Goal: Task Accomplishment & Management: Manage account settings

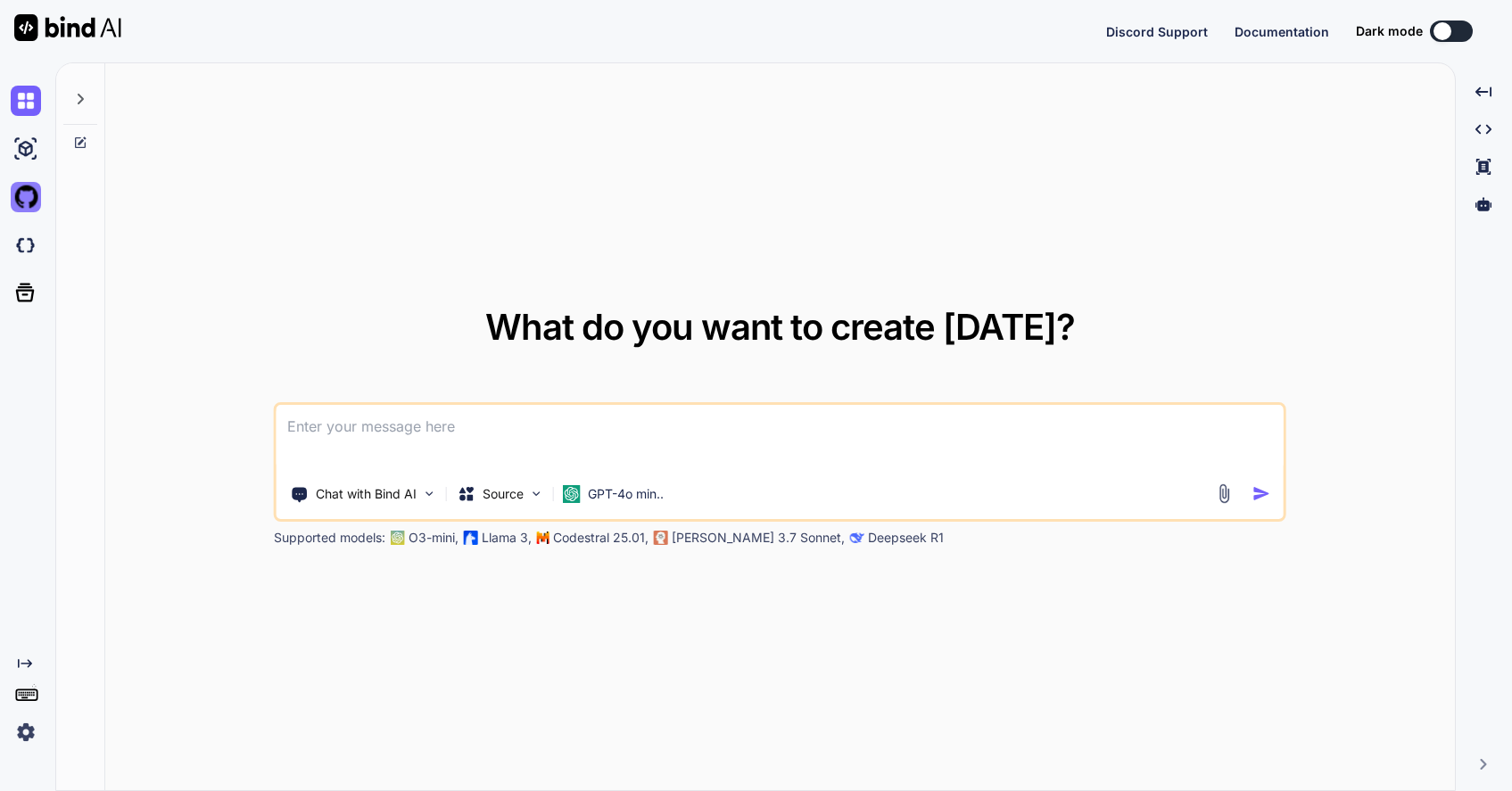
click at [16, 193] on img at bounding box center [26, 197] width 31 height 31
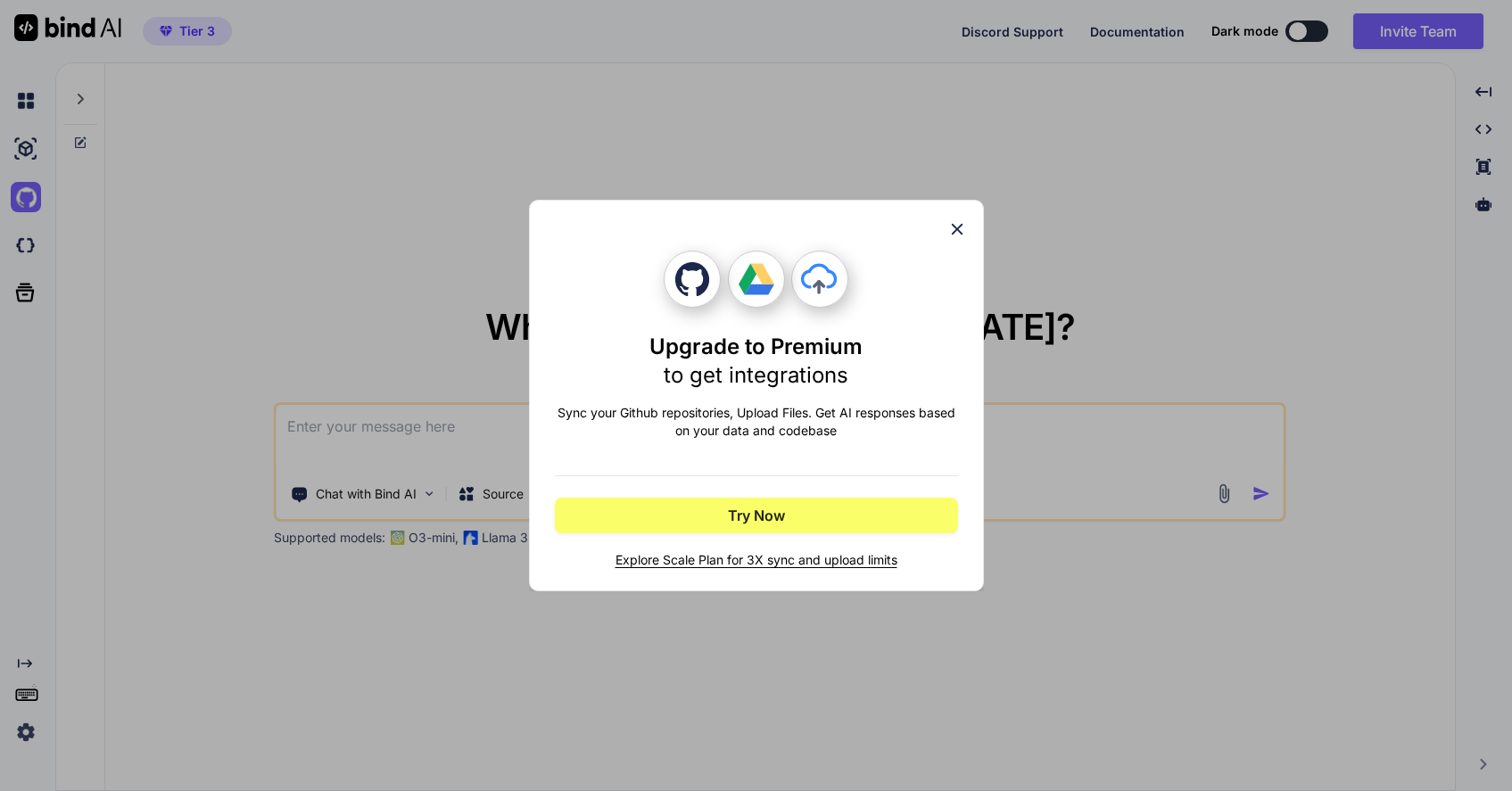
type textarea "x"
click at [957, 223] on icon at bounding box center [957, 230] width 20 height 20
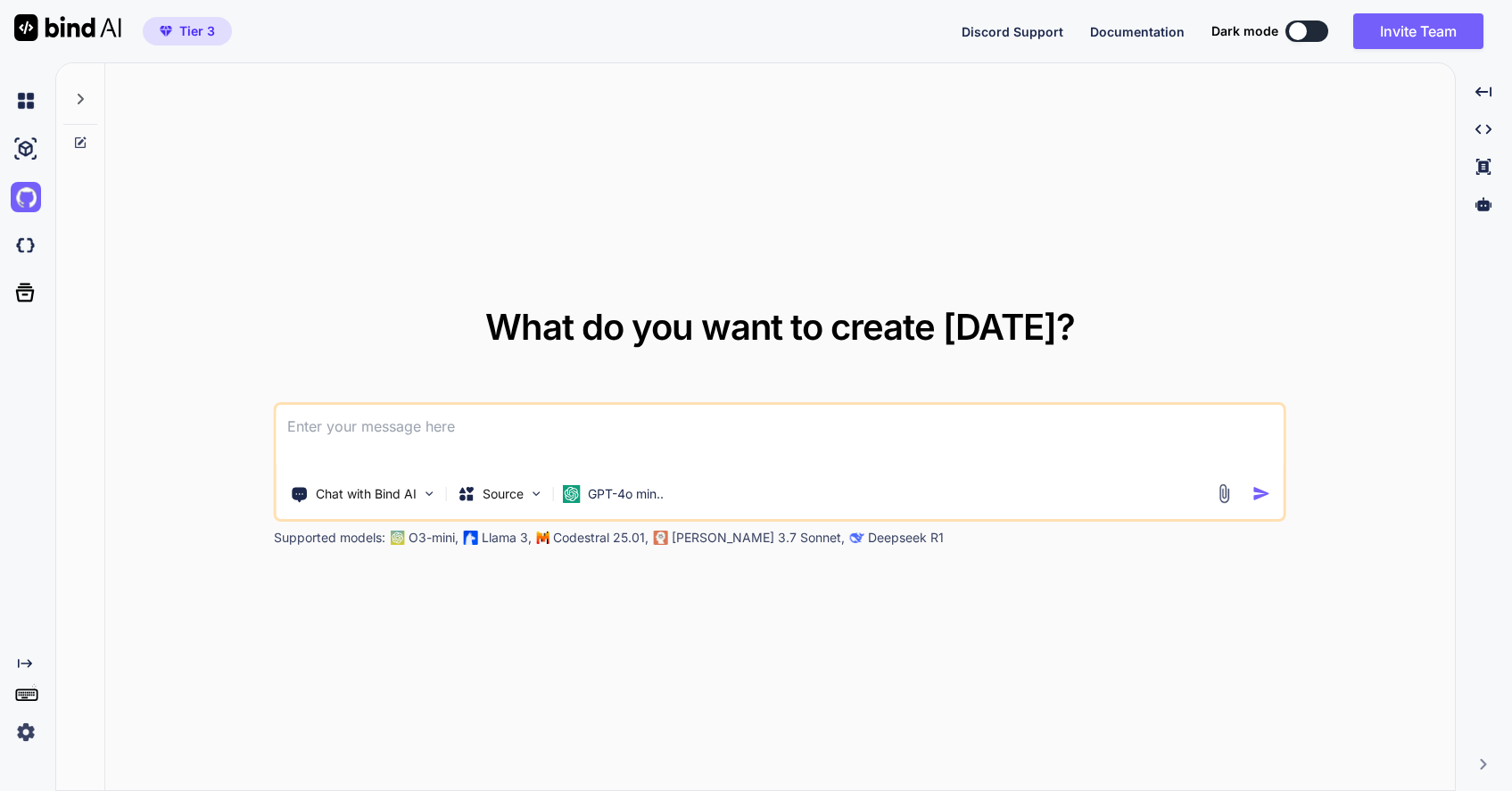
click at [22, 725] on img at bounding box center [26, 731] width 31 height 31
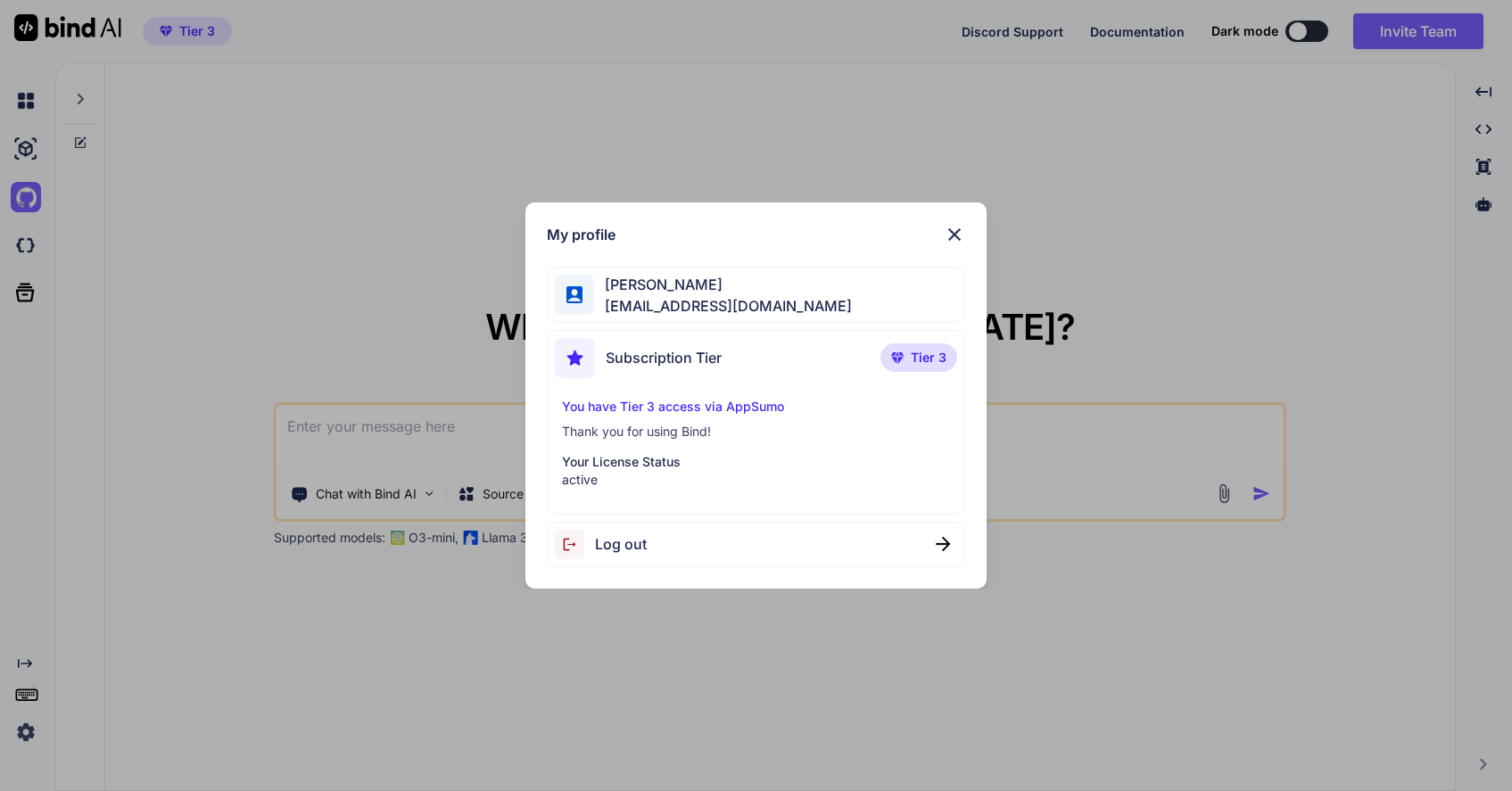
click at [946, 230] on img at bounding box center [954, 235] width 22 height 22
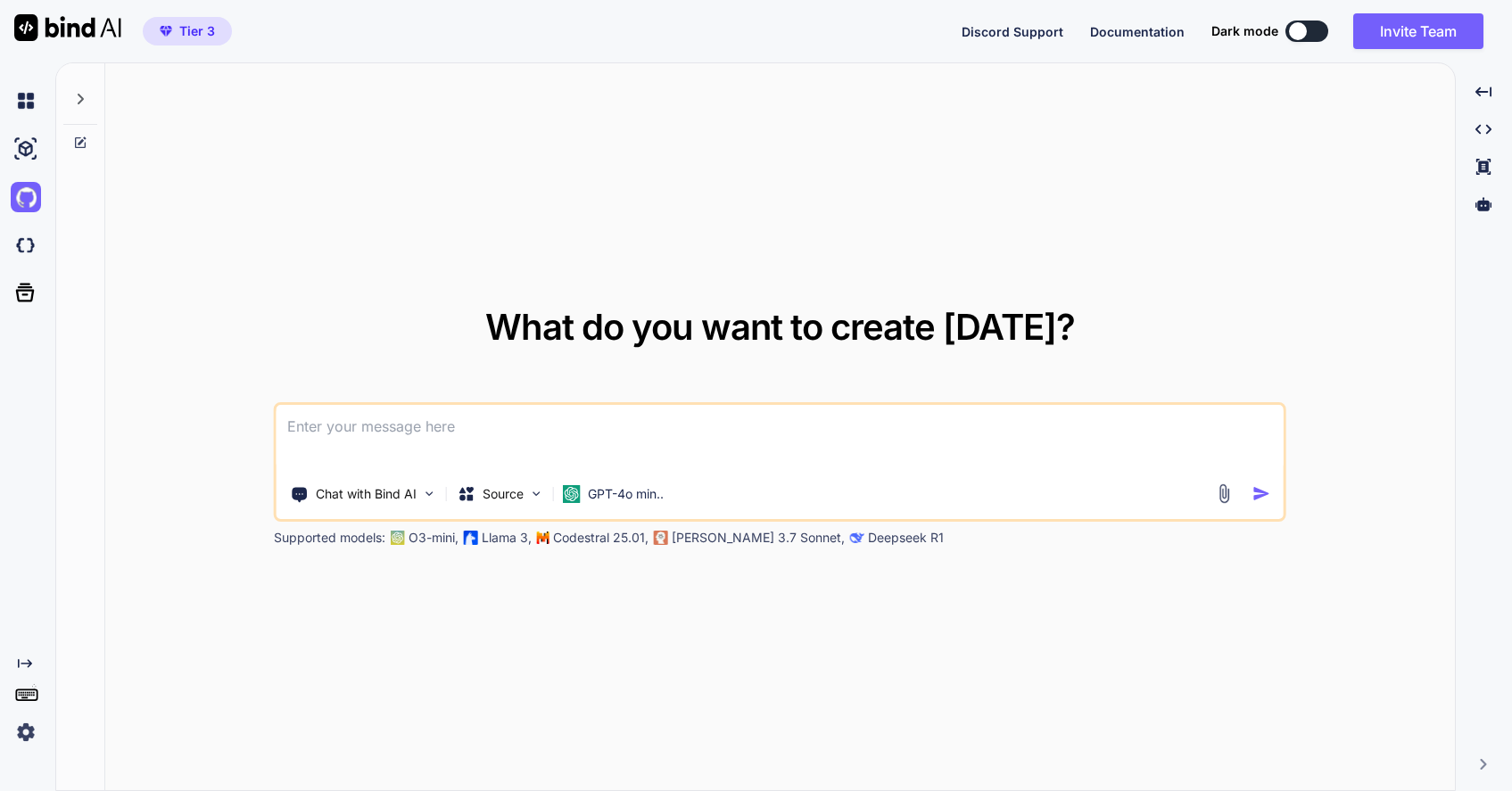
click at [1312, 36] on button at bounding box center [1306, 32] width 43 height 22
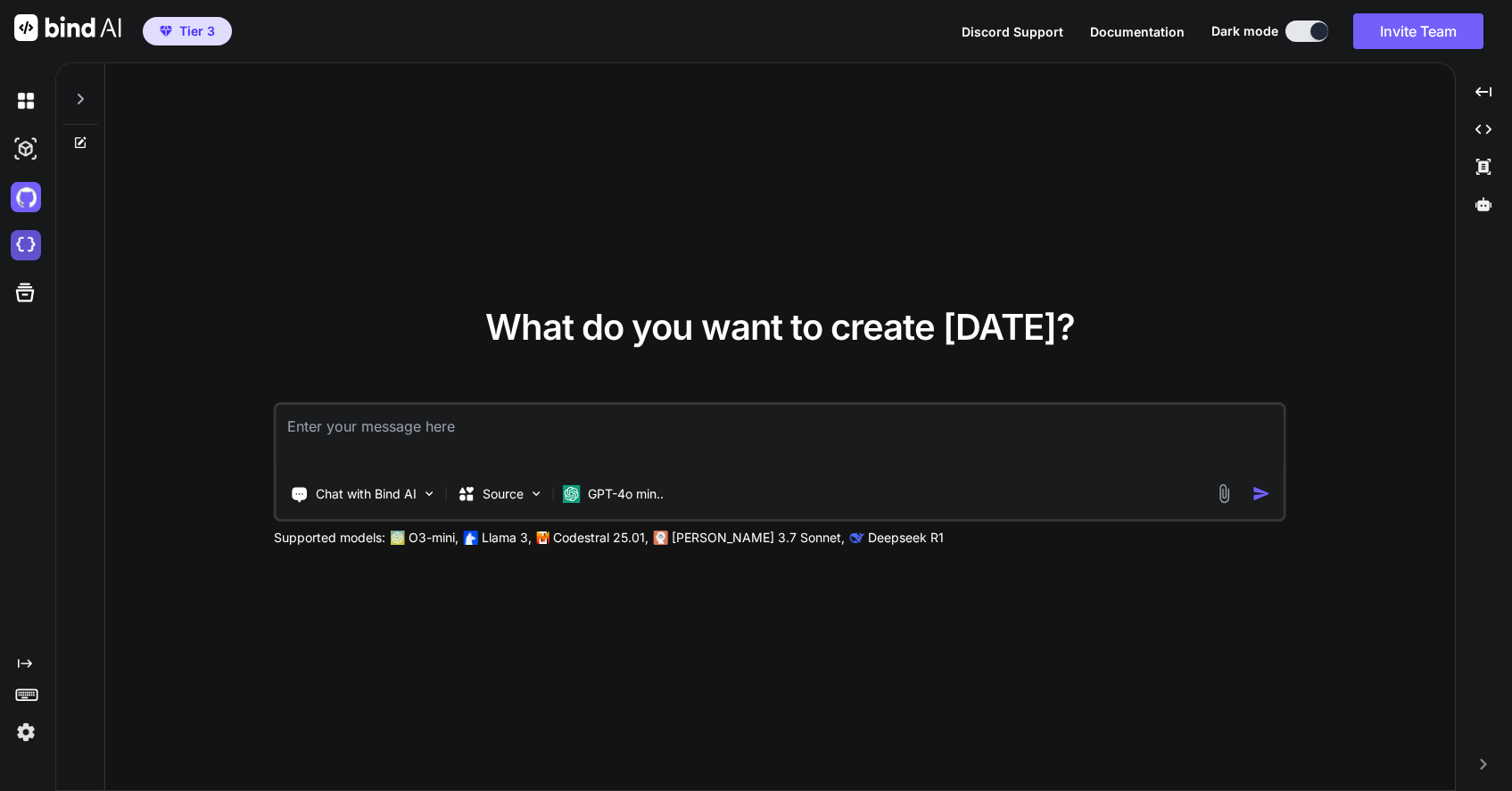
click at [21, 237] on img at bounding box center [26, 244] width 31 height 31
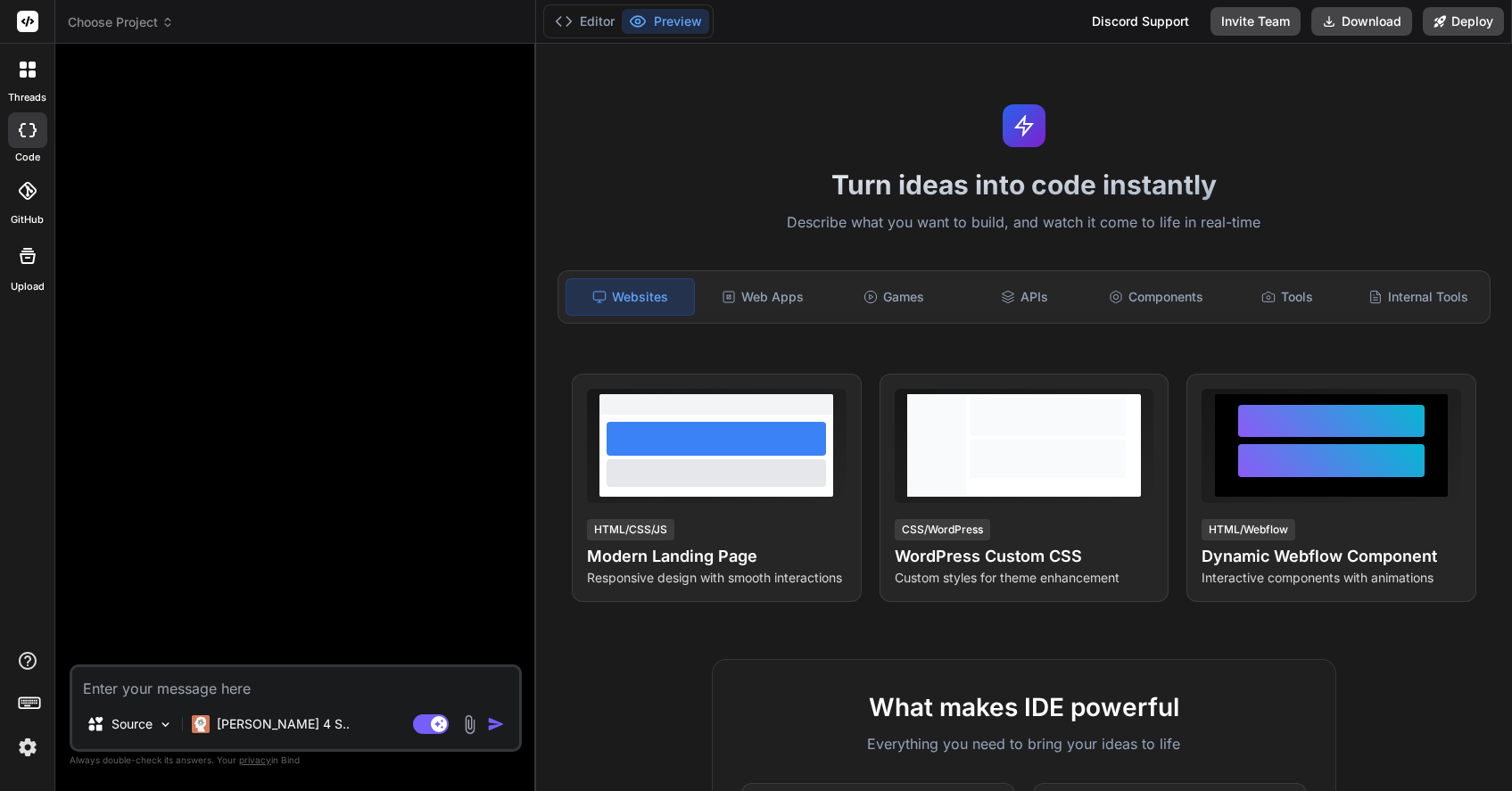
type textarea "x"
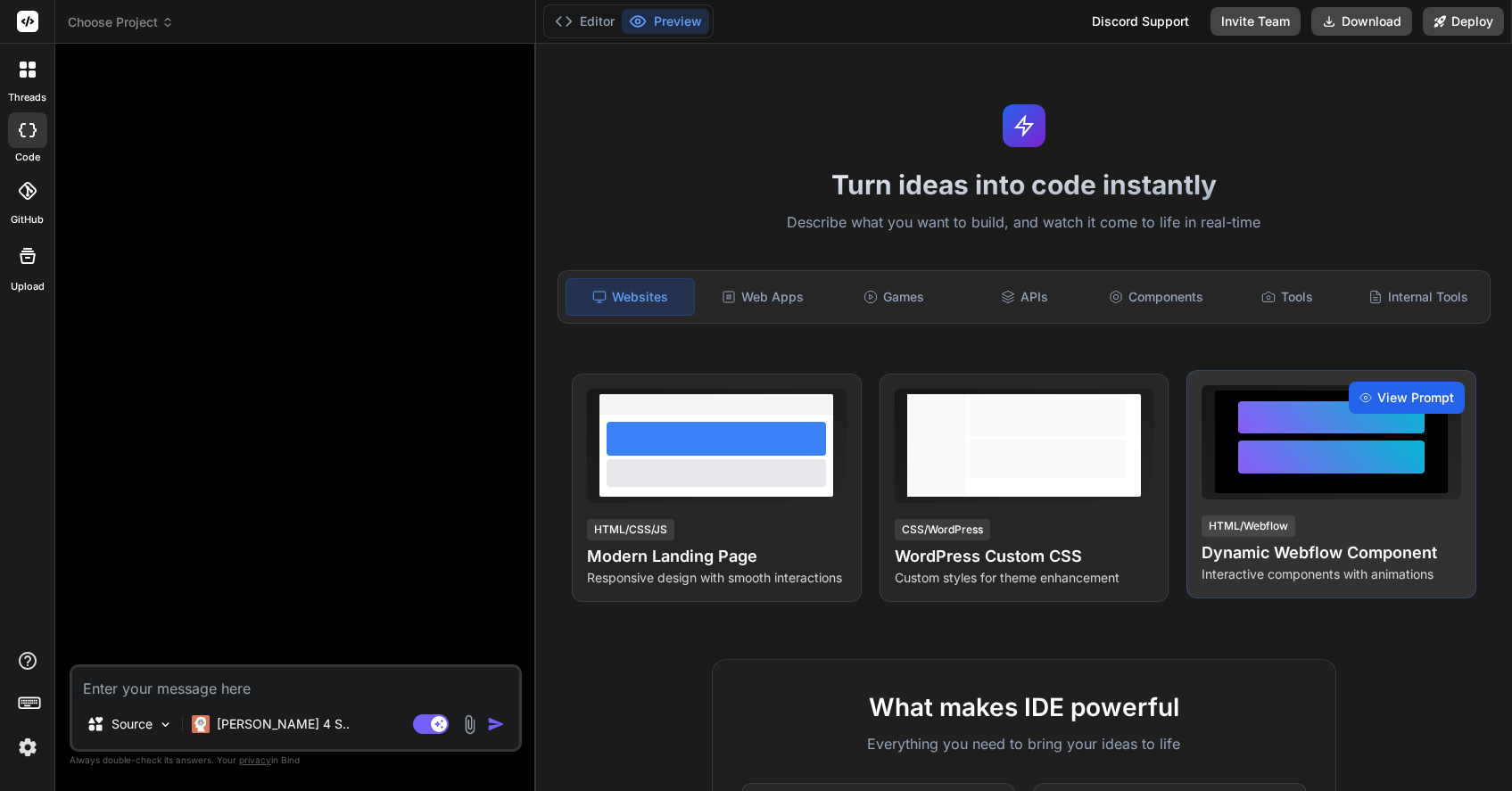
click at [1411, 395] on span "View Prompt" at bounding box center [1415, 397] width 77 height 18
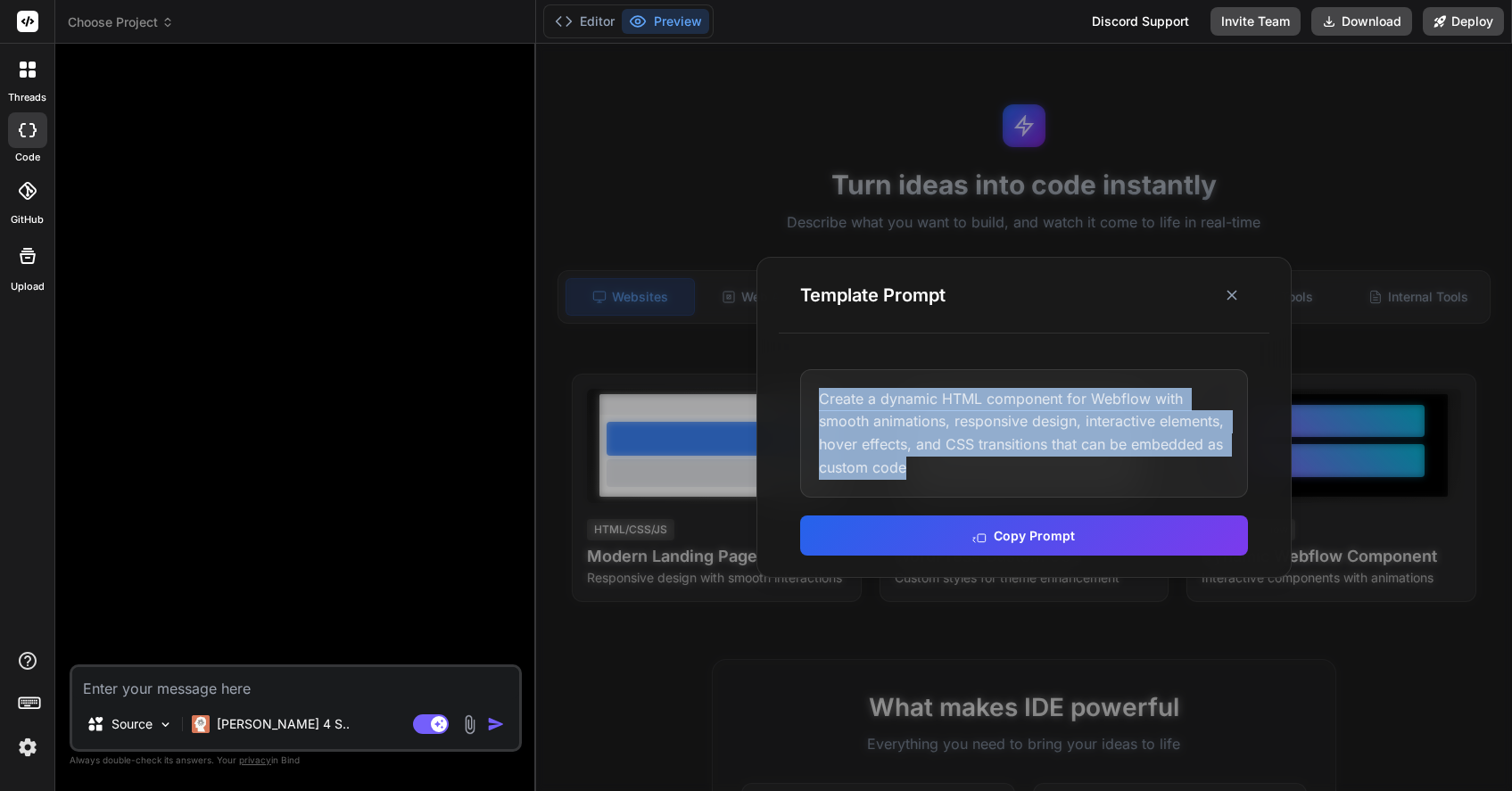
drag, startPoint x: 819, startPoint y: 397, endPoint x: 903, endPoint y: 483, distance: 120.2
click at [903, 483] on div "Create a dynamic HTML component for Webflow with smooth animations, responsive …" at bounding box center [1024, 432] width 447 height 128
copy div "Create a dynamic HTML component for Webflow with smooth animations, responsive …"
click at [1000, 529] on button "Copy Prompt" at bounding box center [1024, 534] width 447 height 40
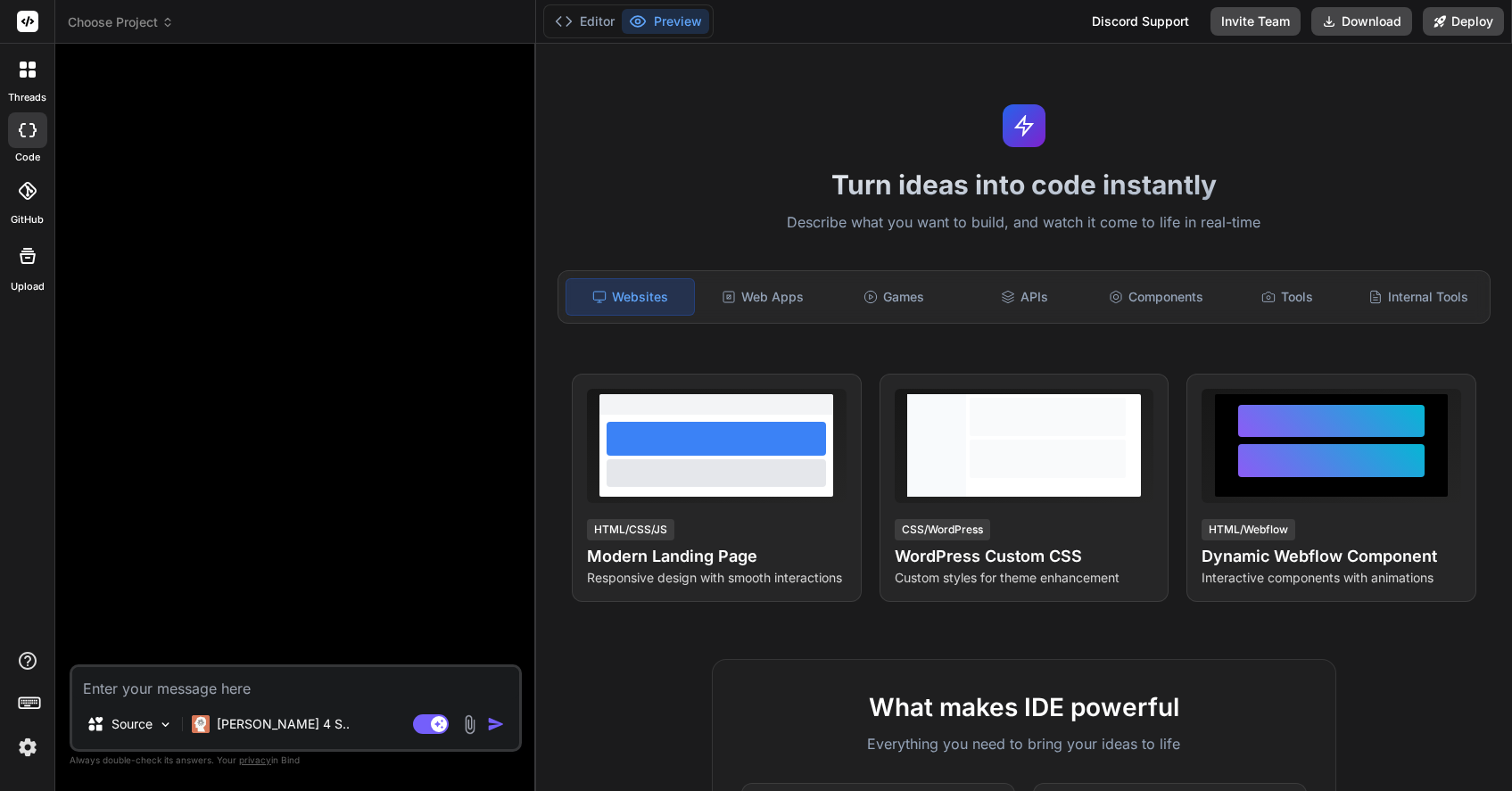
click at [23, 191] on icon at bounding box center [28, 191] width 18 height 18
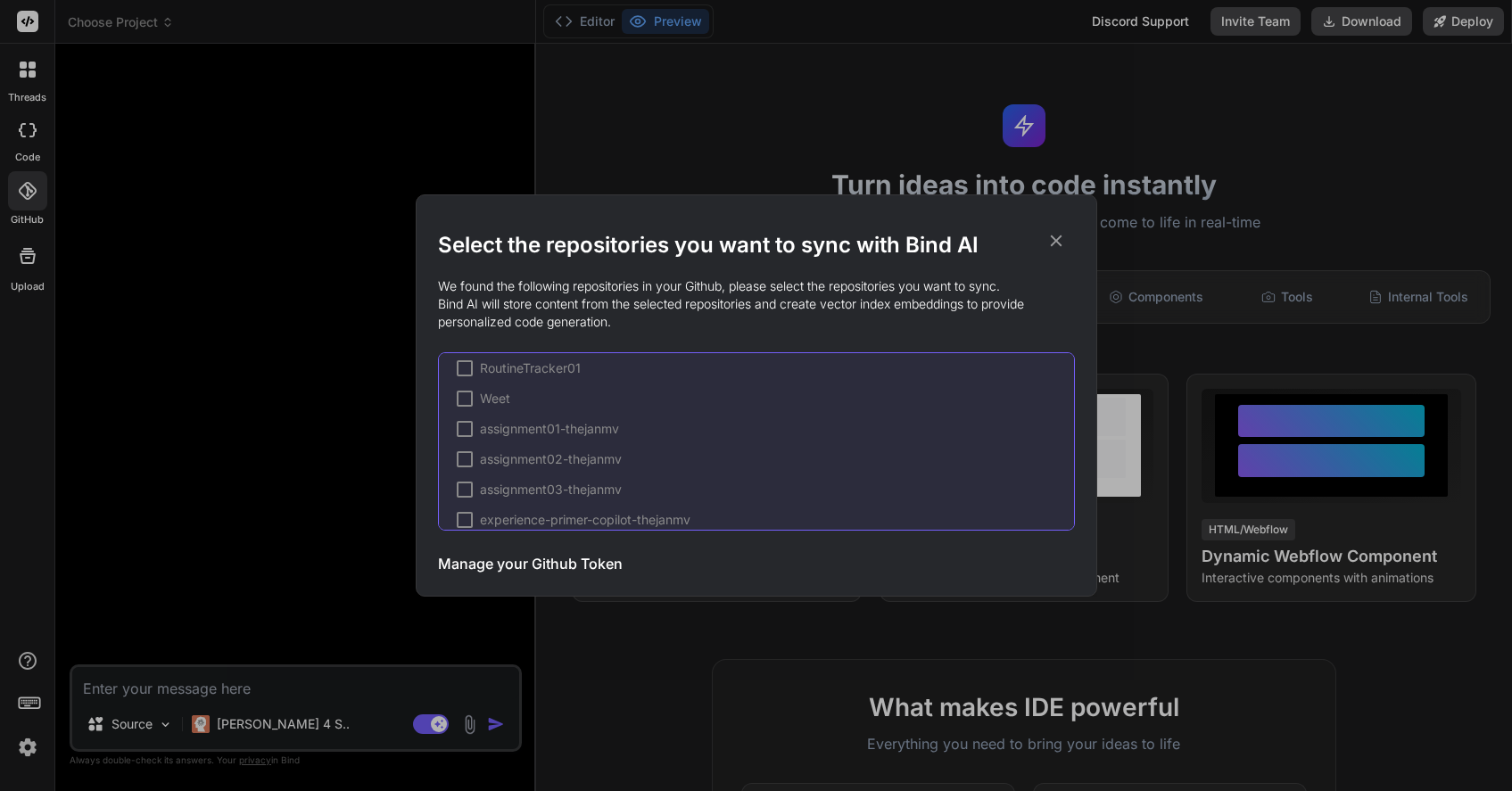
scroll to position [264, 0]
click at [490, 556] on h3 "Manage your Github Token" at bounding box center [530, 563] width 185 height 22
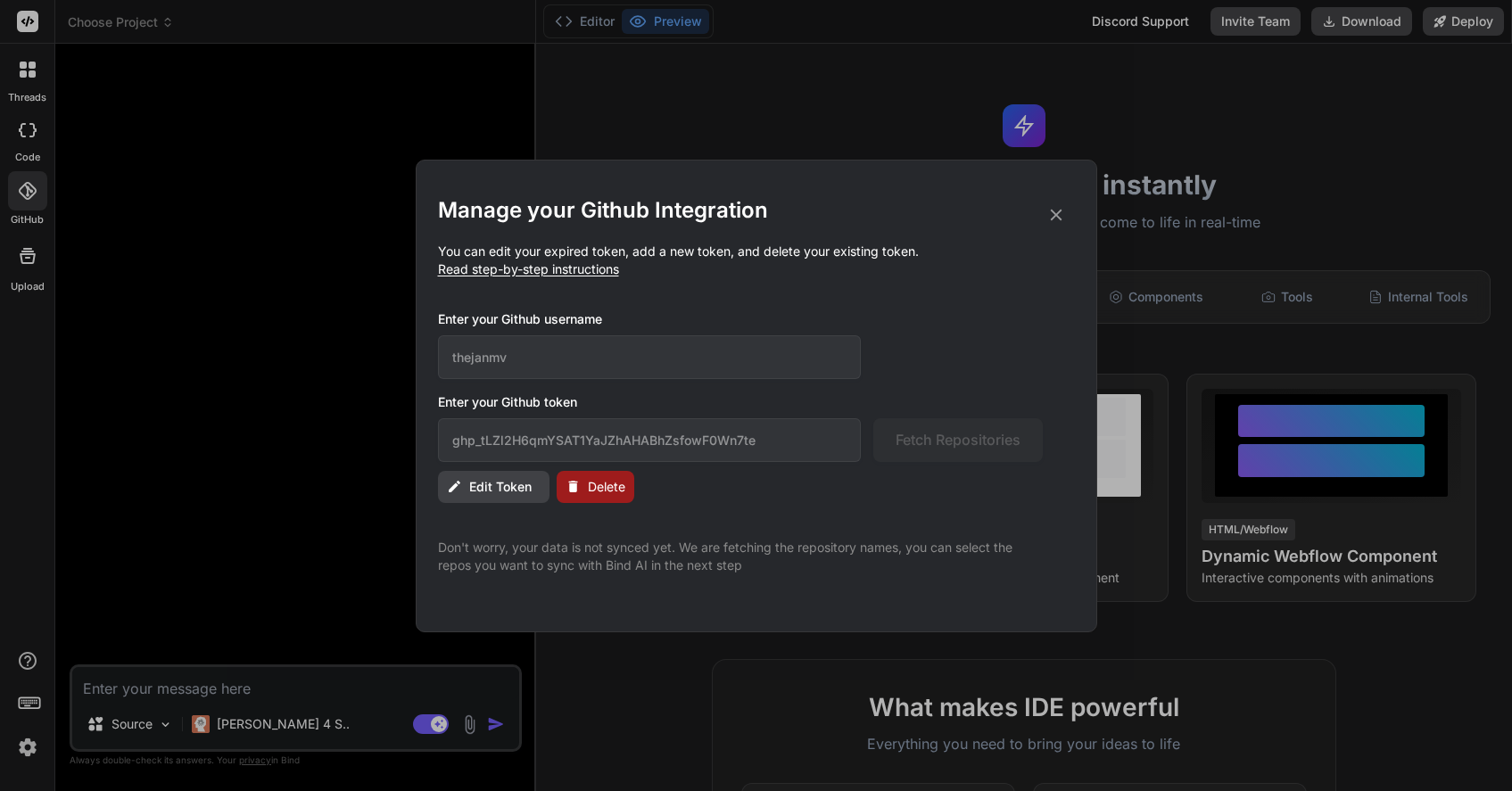
click at [599, 490] on span "Delete" at bounding box center [606, 487] width 38 height 18
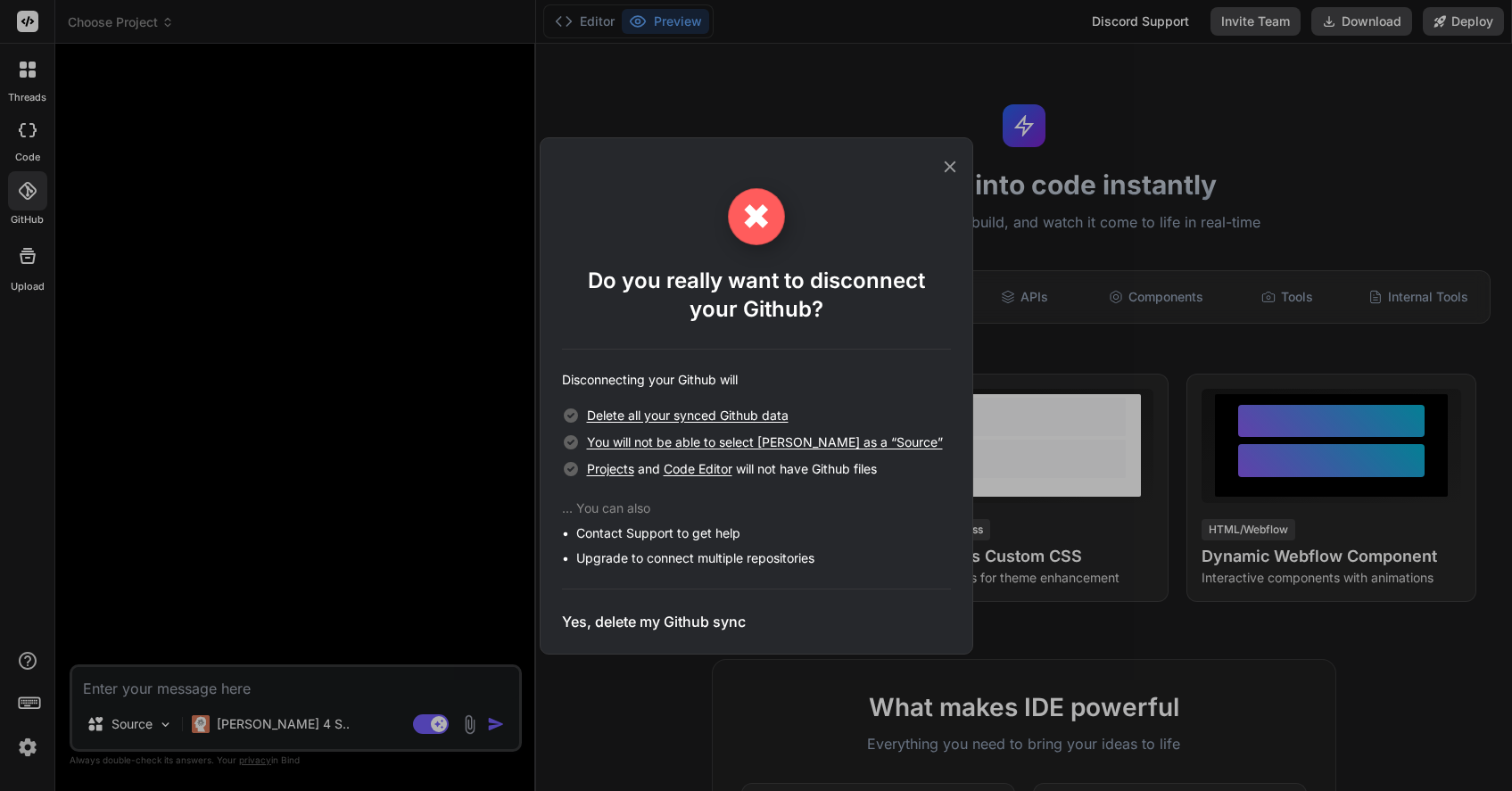
click at [637, 626] on h3 "Yes, delete my Github sync" at bounding box center [653, 622] width 184 height 22
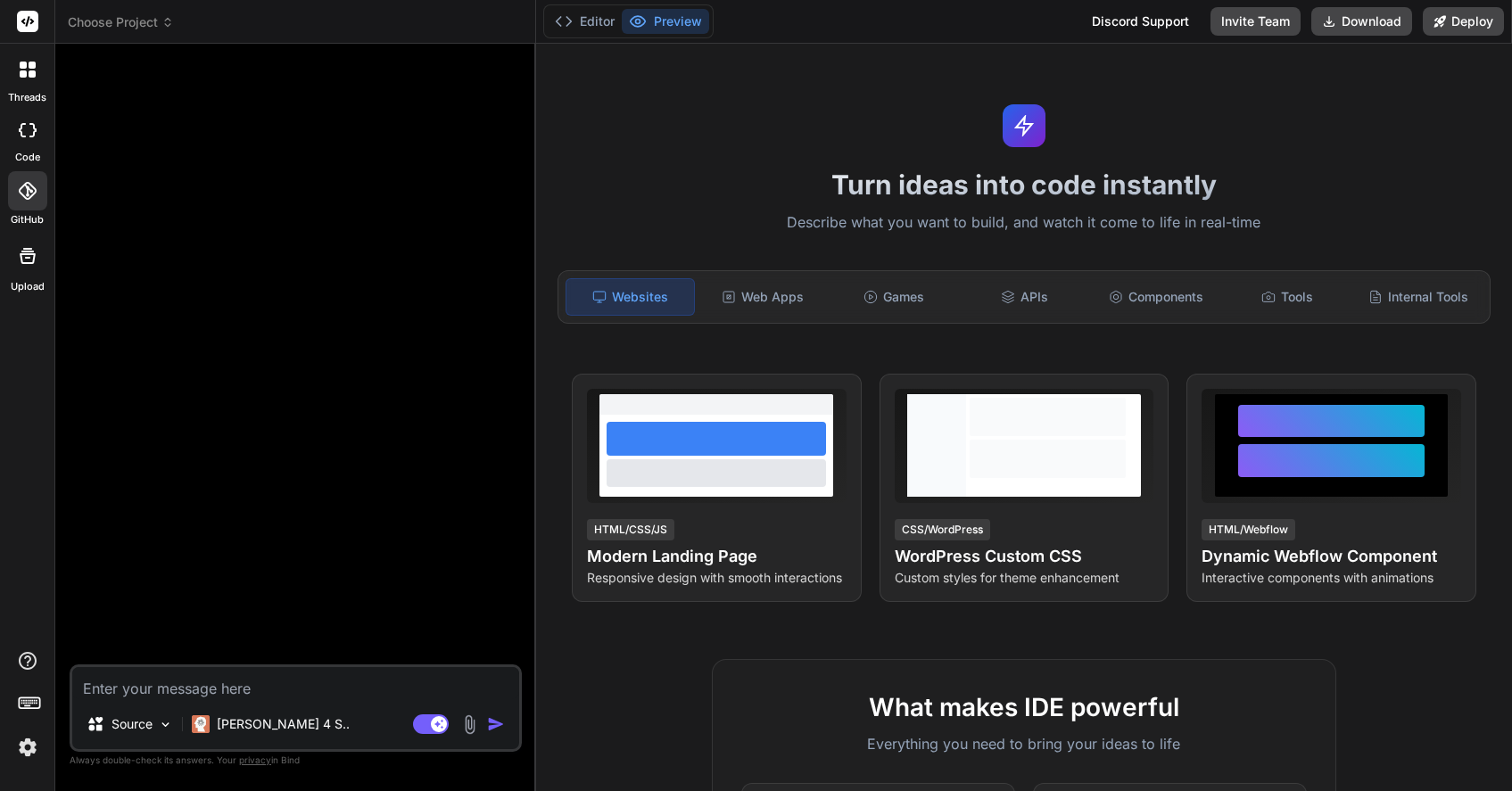
click at [36, 187] on icon at bounding box center [28, 191] width 18 height 18
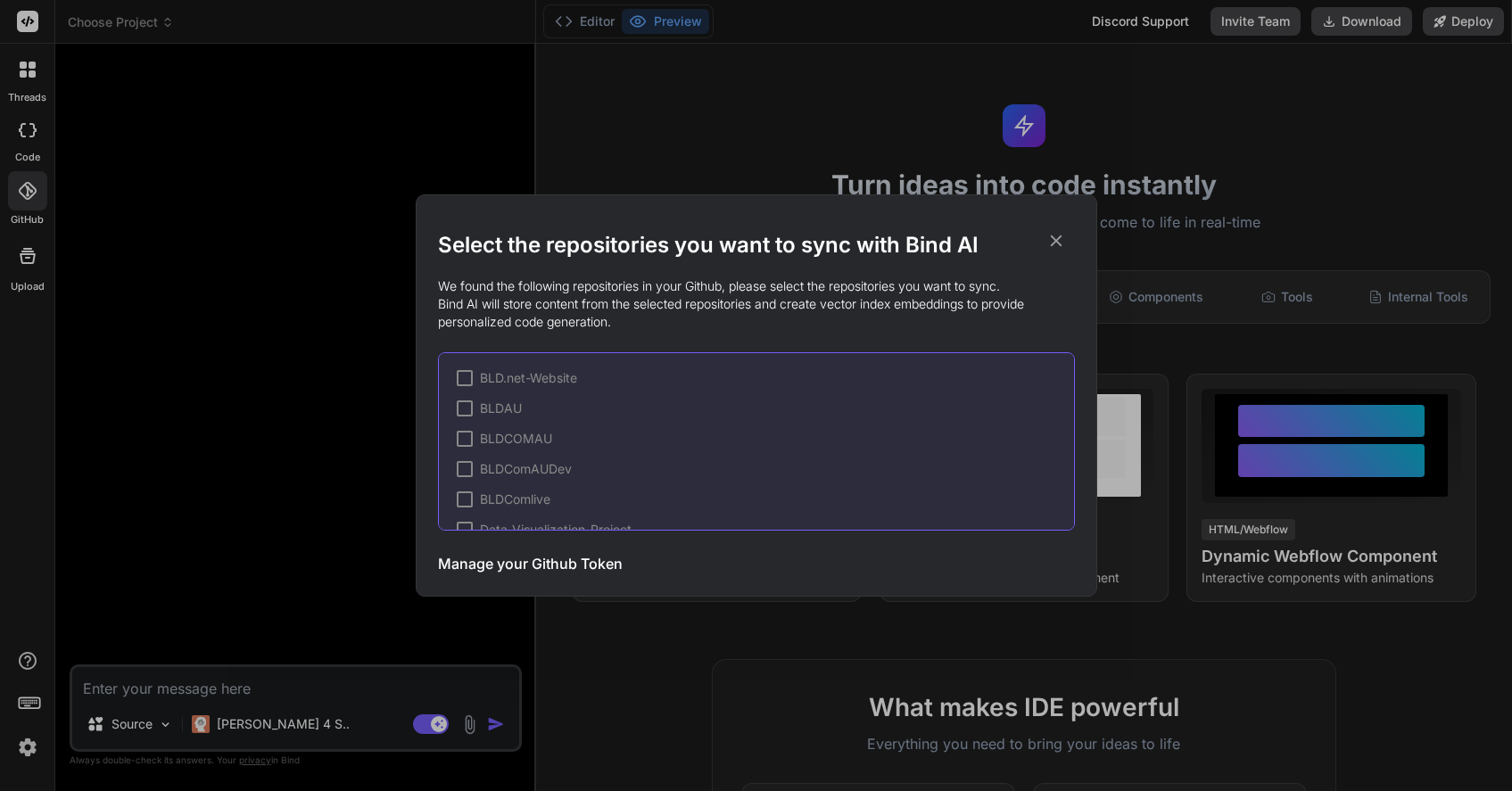
click at [1053, 236] on icon at bounding box center [1056, 240] width 20 height 20
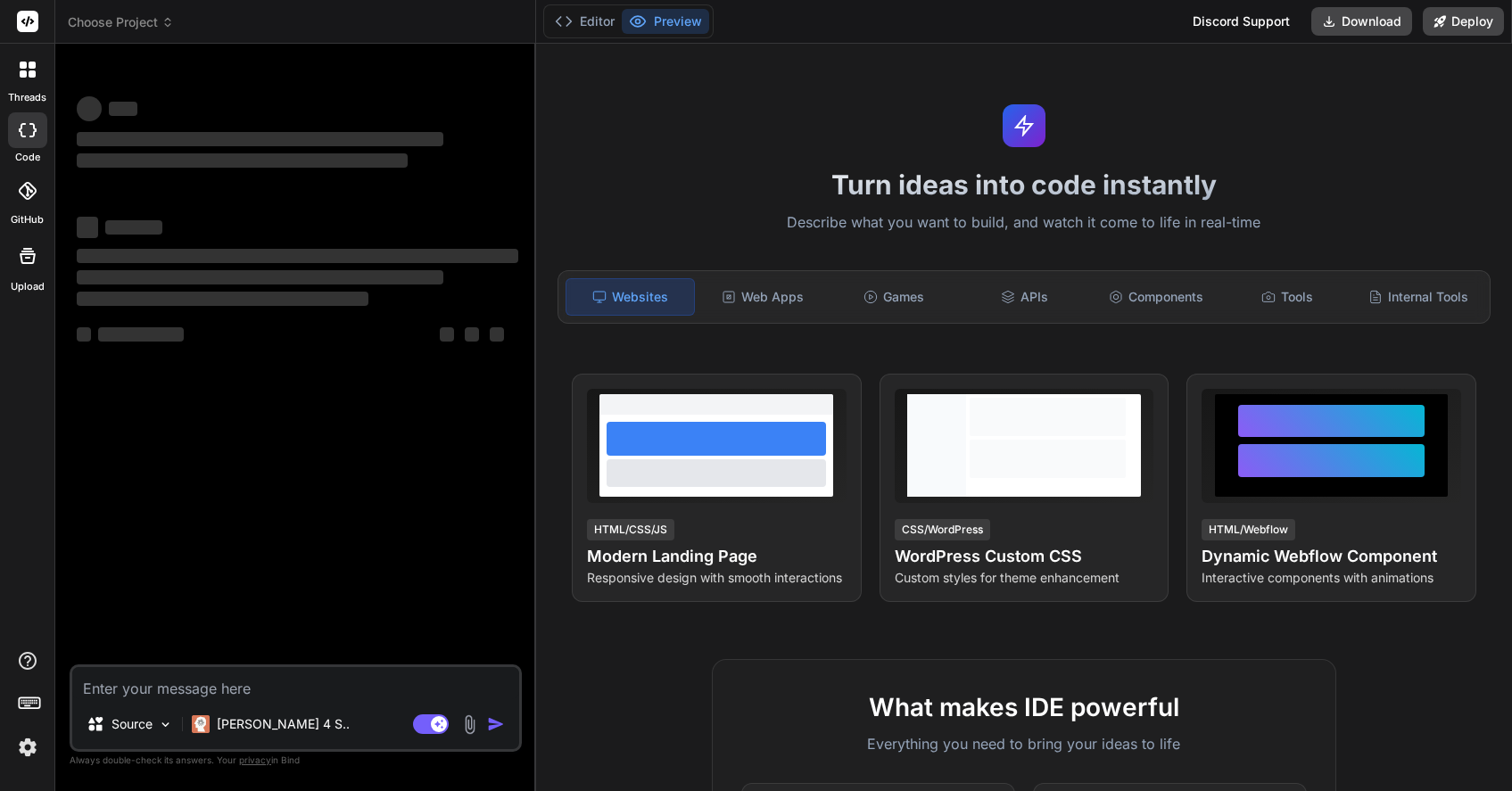
click at [31, 190] on icon at bounding box center [27, 191] width 18 height 18
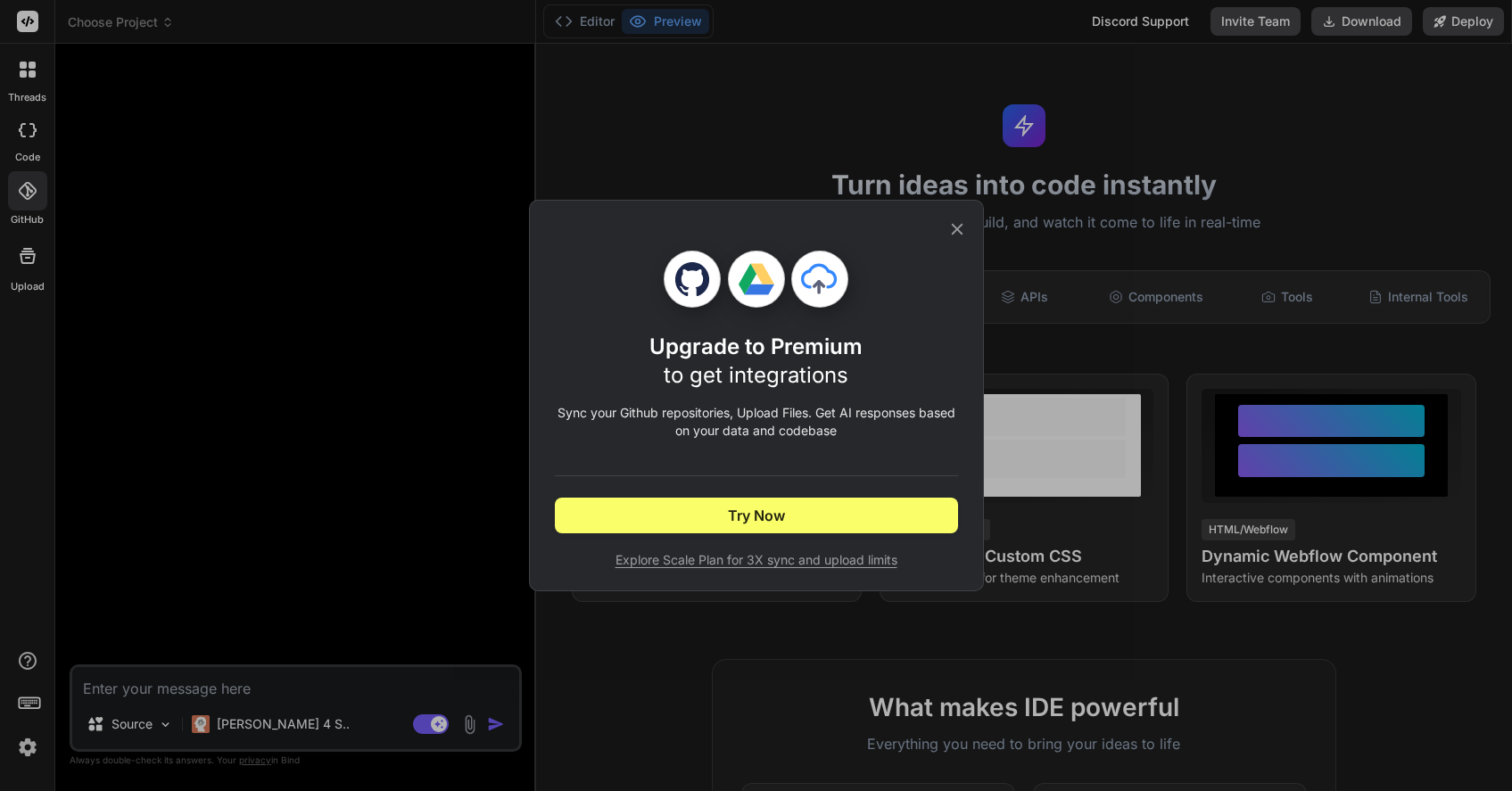
type textarea "x"
click at [953, 230] on icon at bounding box center [957, 230] width 20 height 20
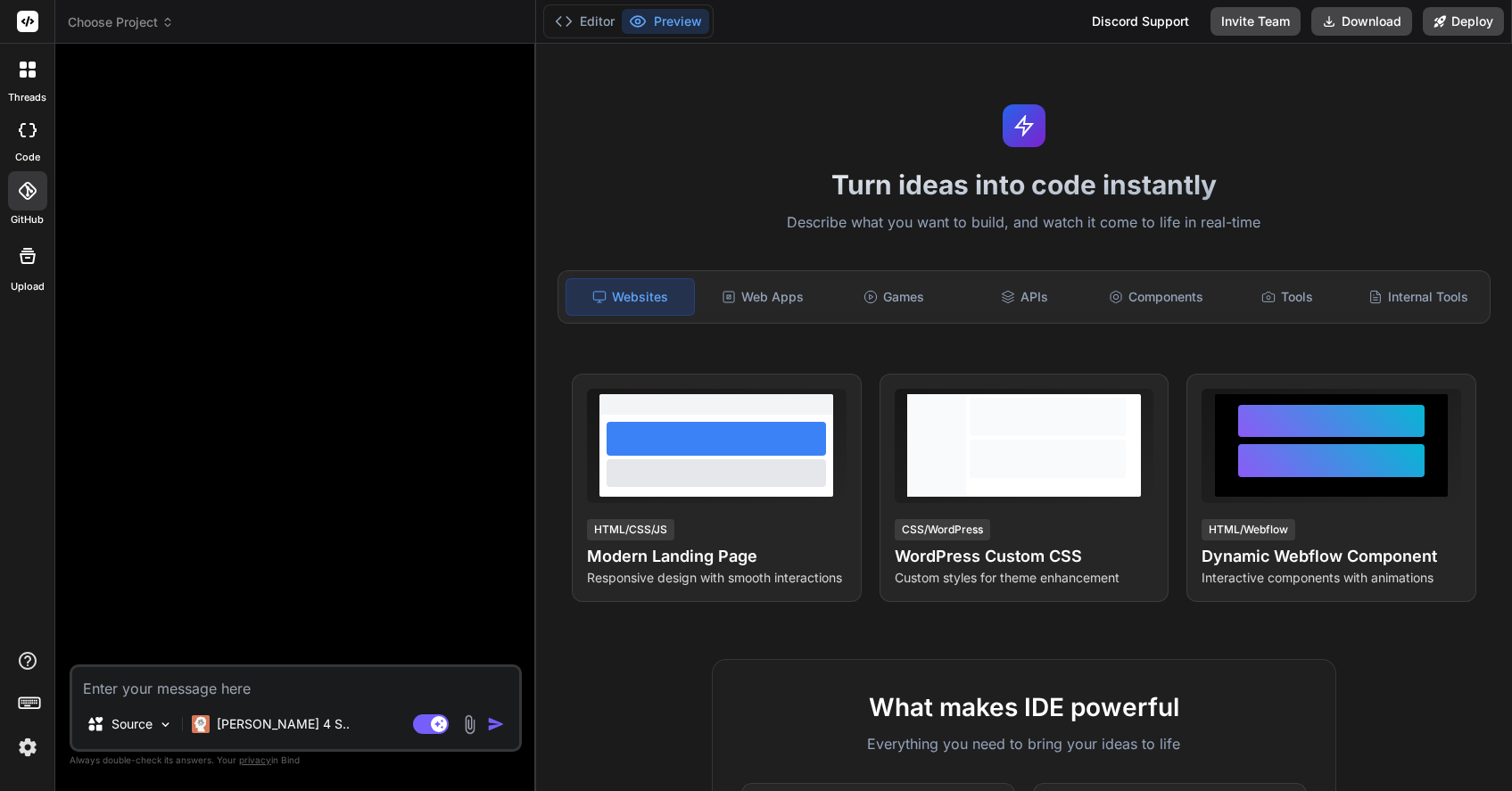
click at [30, 195] on icon at bounding box center [28, 191] width 18 height 18
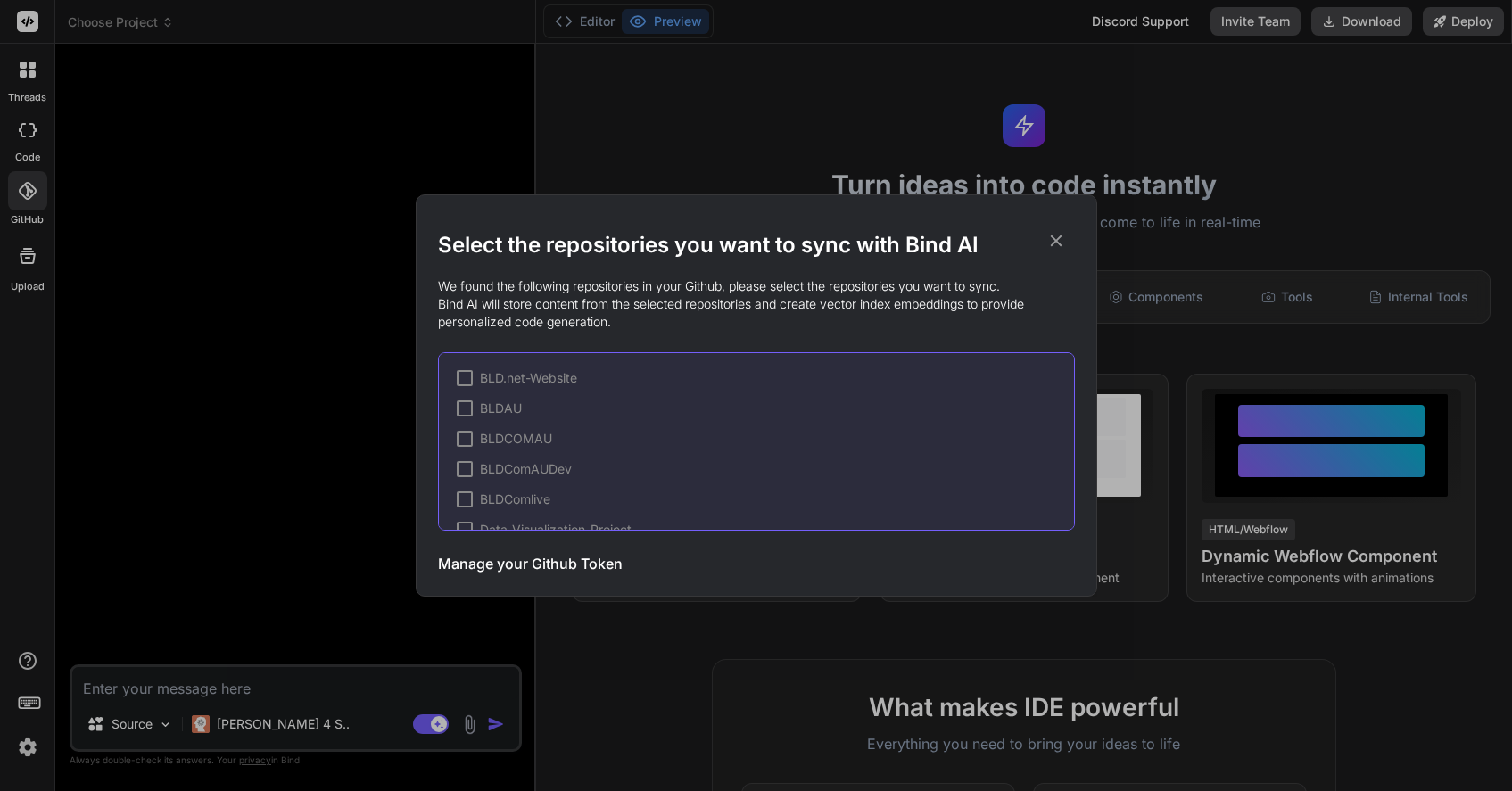
click at [492, 567] on h3 "Manage your Github Token" at bounding box center [530, 563] width 185 height 22
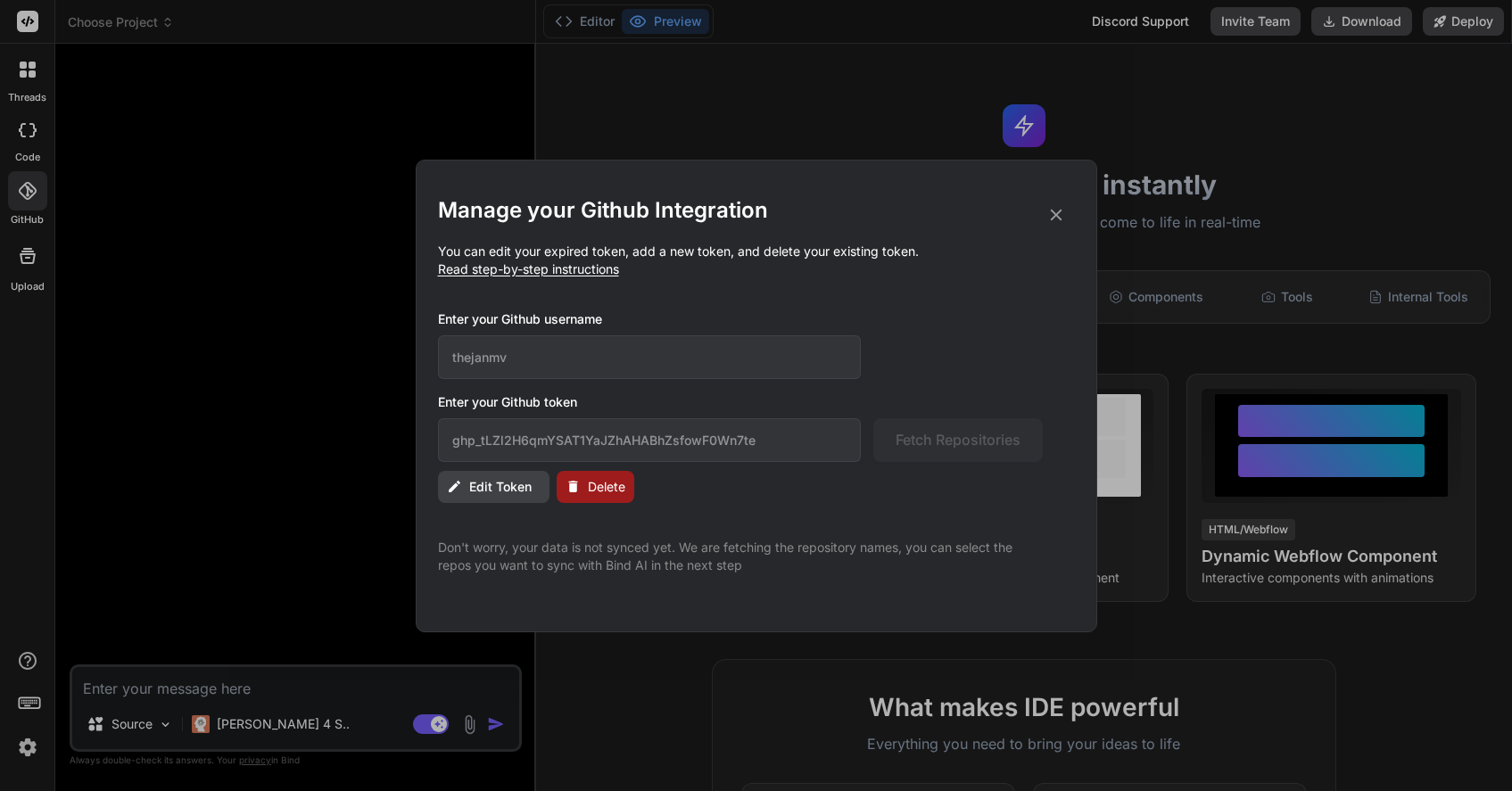
click at [481, 483] on span "Edit Token" at bounding box center [500, 487] width 63 height 18
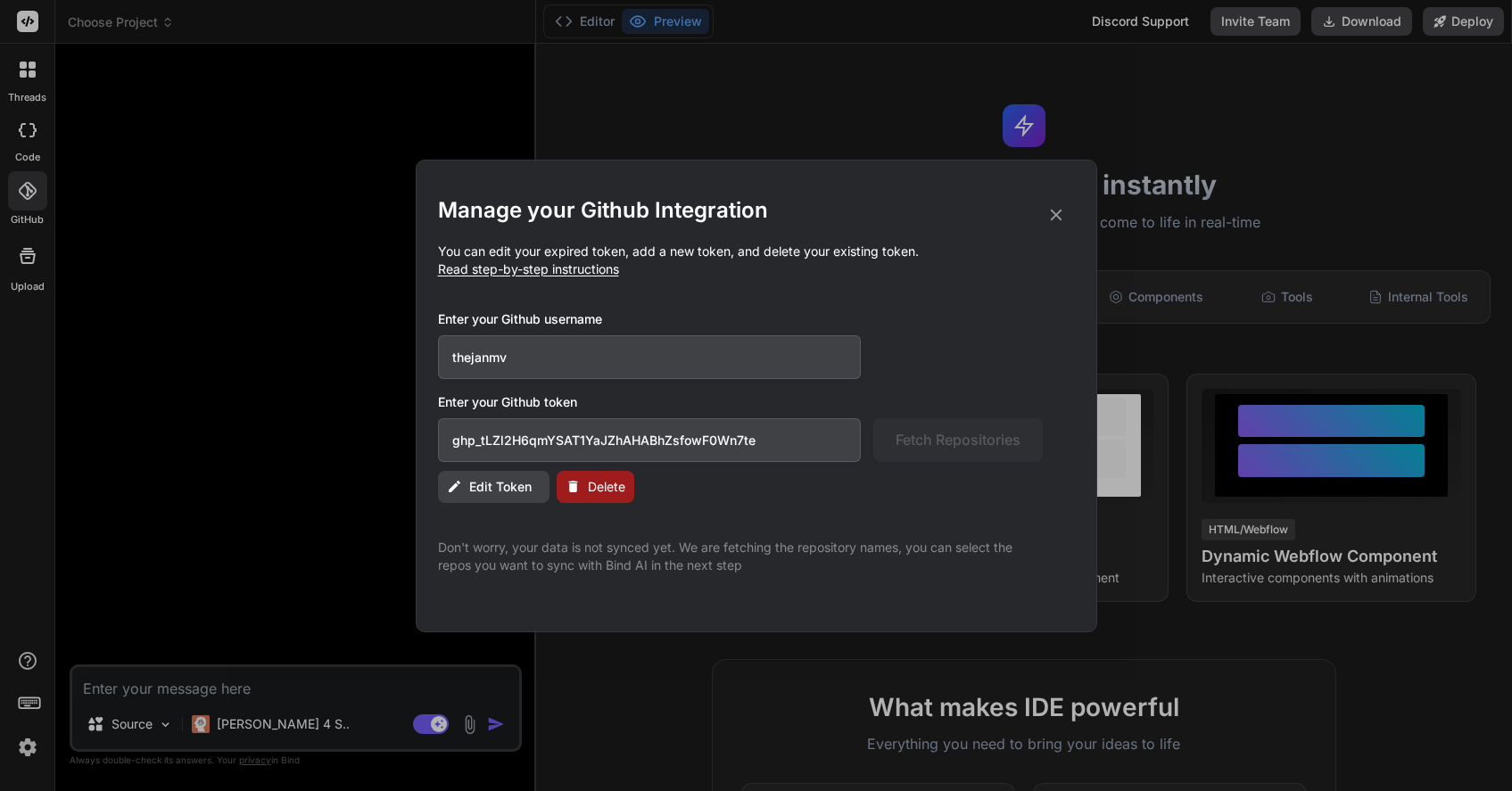
drag, startPoint x: 532, startPoint y: 360, endPoint x: 472, endPoint y: 352, distance: 60.5
click at [472, 352] on input "thejanmv" at bounding box center [649, 357] width 423 height 44
type input "t"
type input "1"
click at [881, 438] on button "Fetch Repositories" at bounding box center [957, 440] width 169 height 44
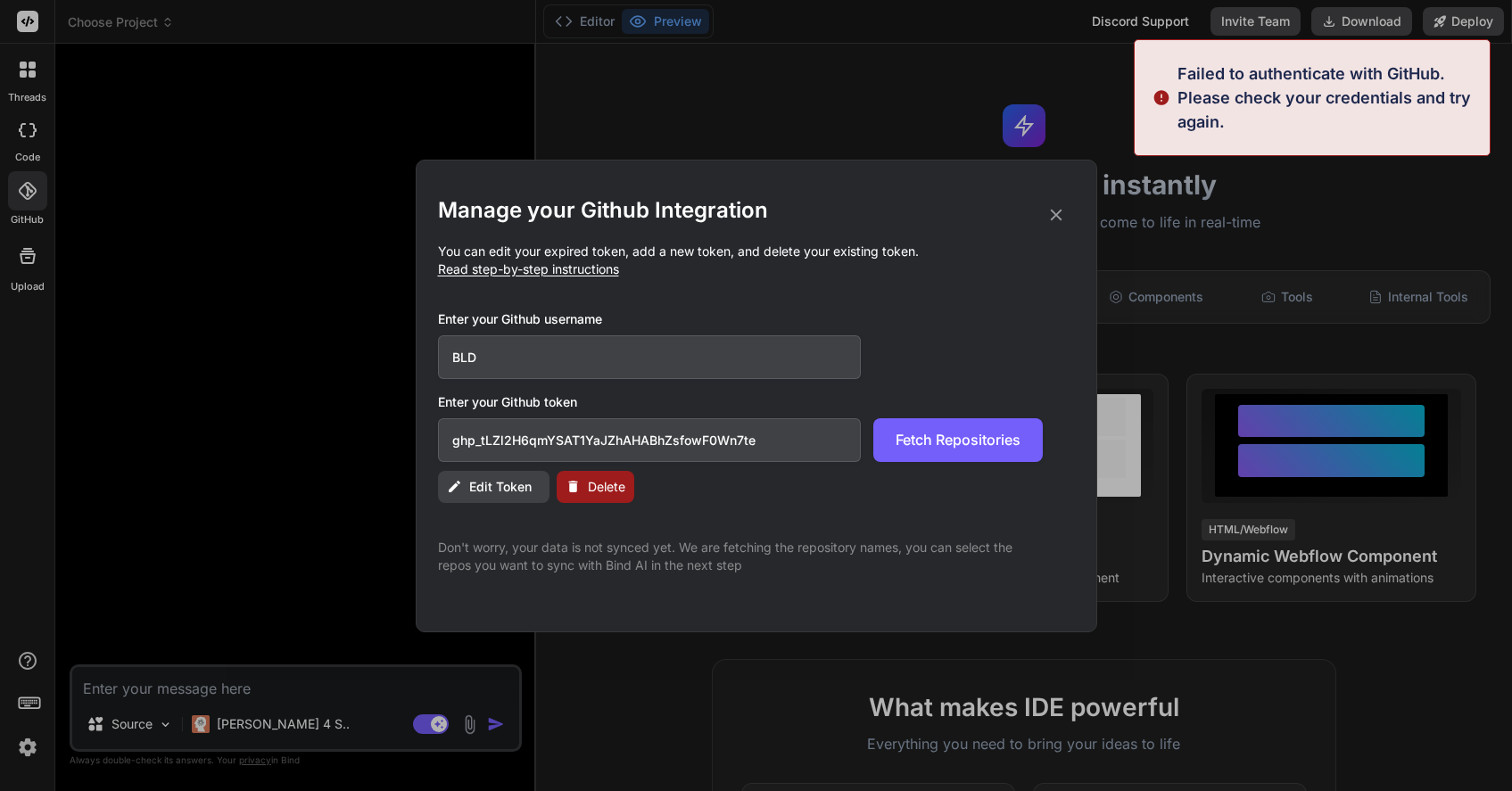
click at [499, 350] on input "BLD" at bounding box center [649, 357] width 423 height 44
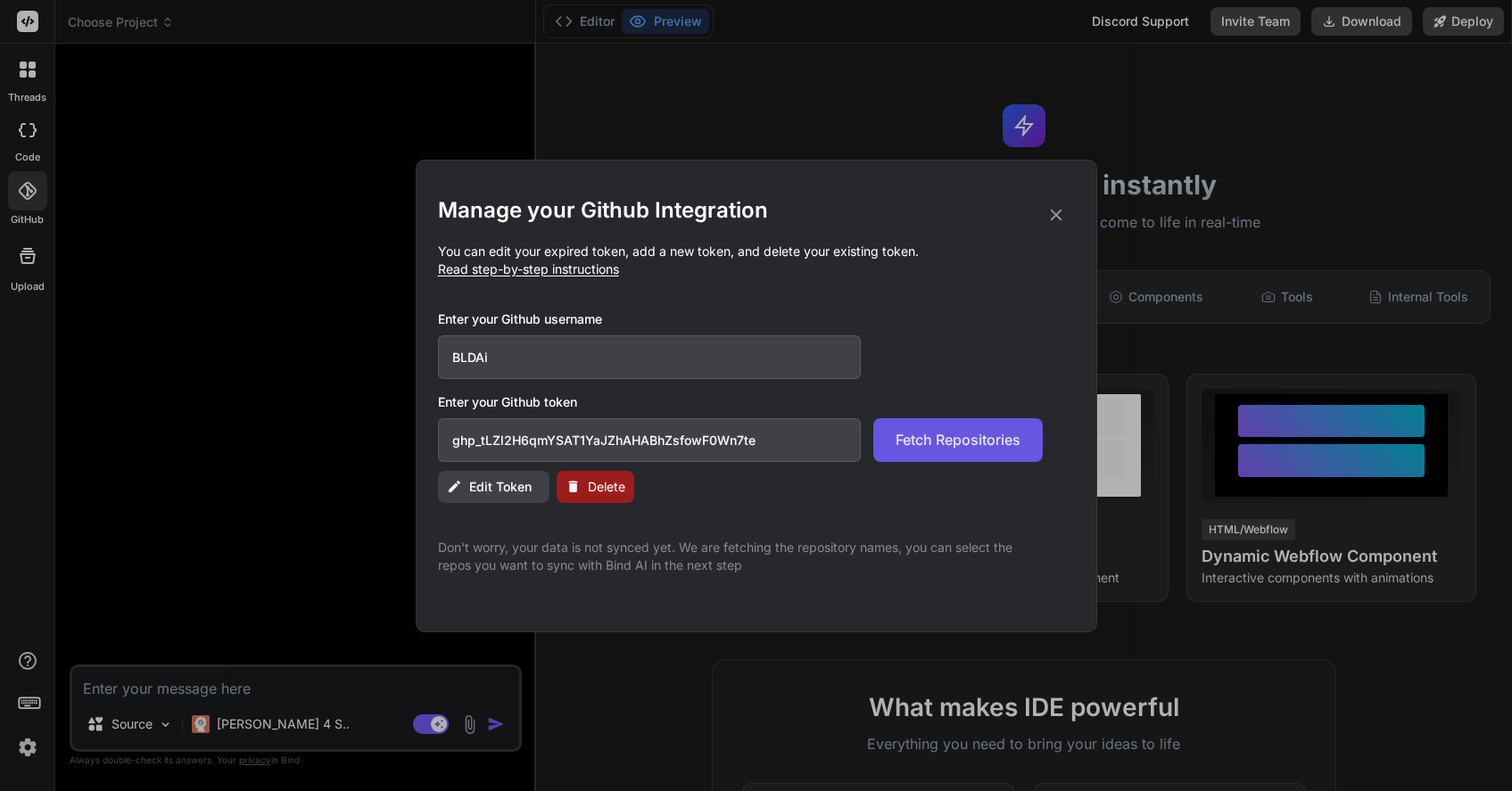
type input "BLDAi"
click at [959, 431] on span "Fetch Repositories" at bounding box center [958, 440] width 125 height 22
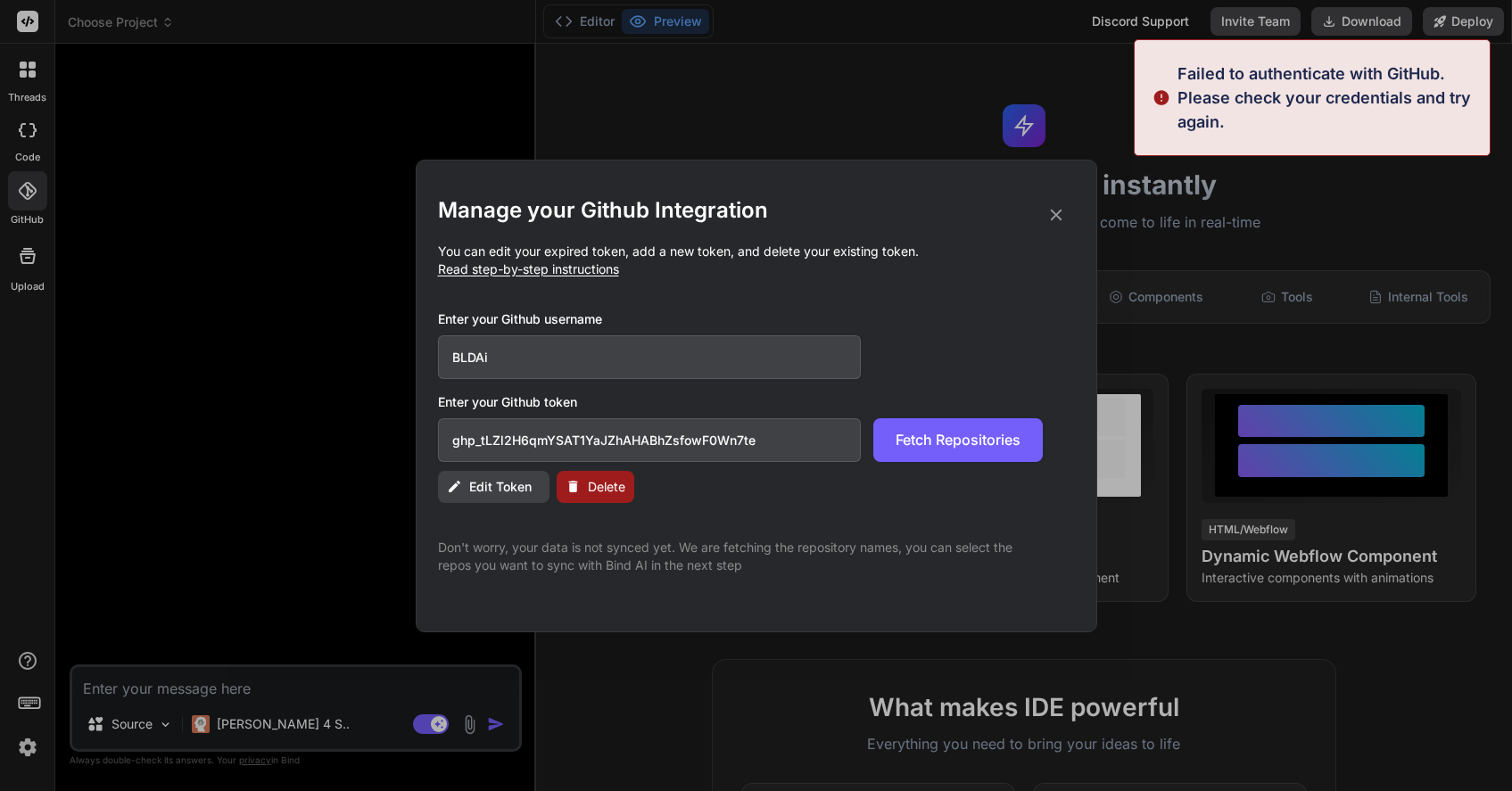
click at [1053, 207] on icon at bounding box center [1056, 215] width 20 height 20
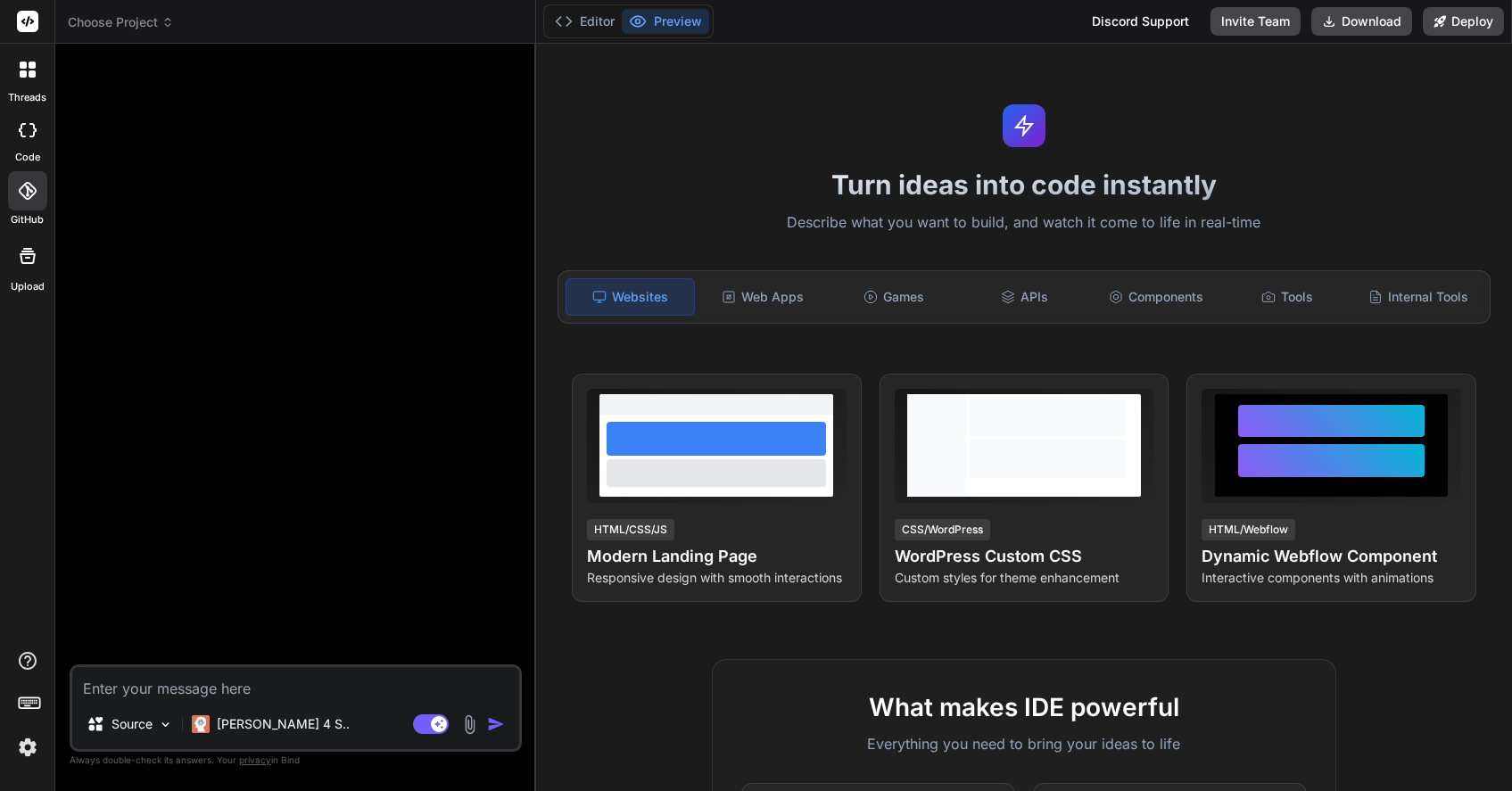
click at [25, 187] on icon at bounding box center [28, 191] width 18 height 18
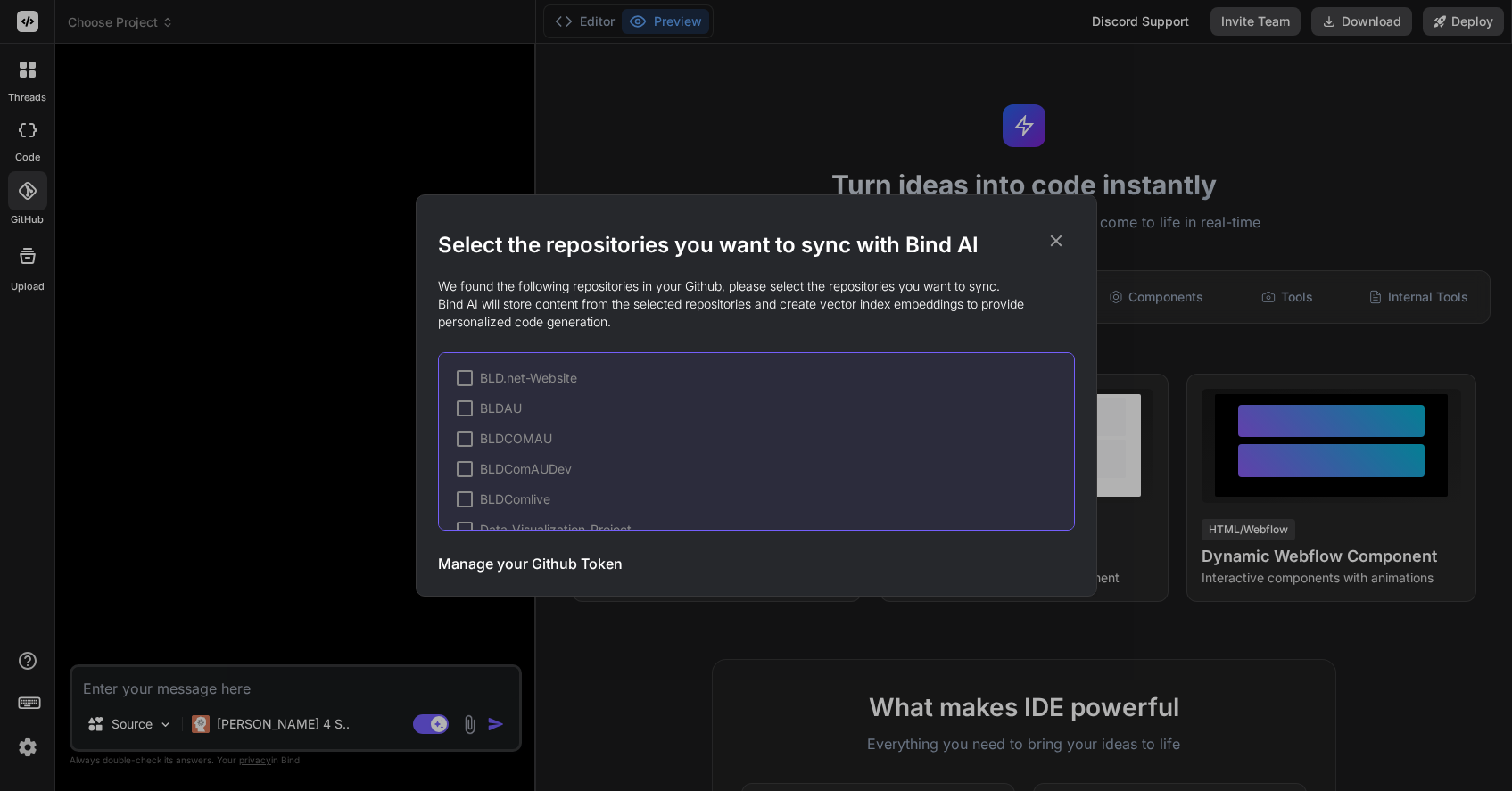
click at [514, 568] on h3 "Manage your Github Token" at bounding box center [530, 563] width 185 height 22
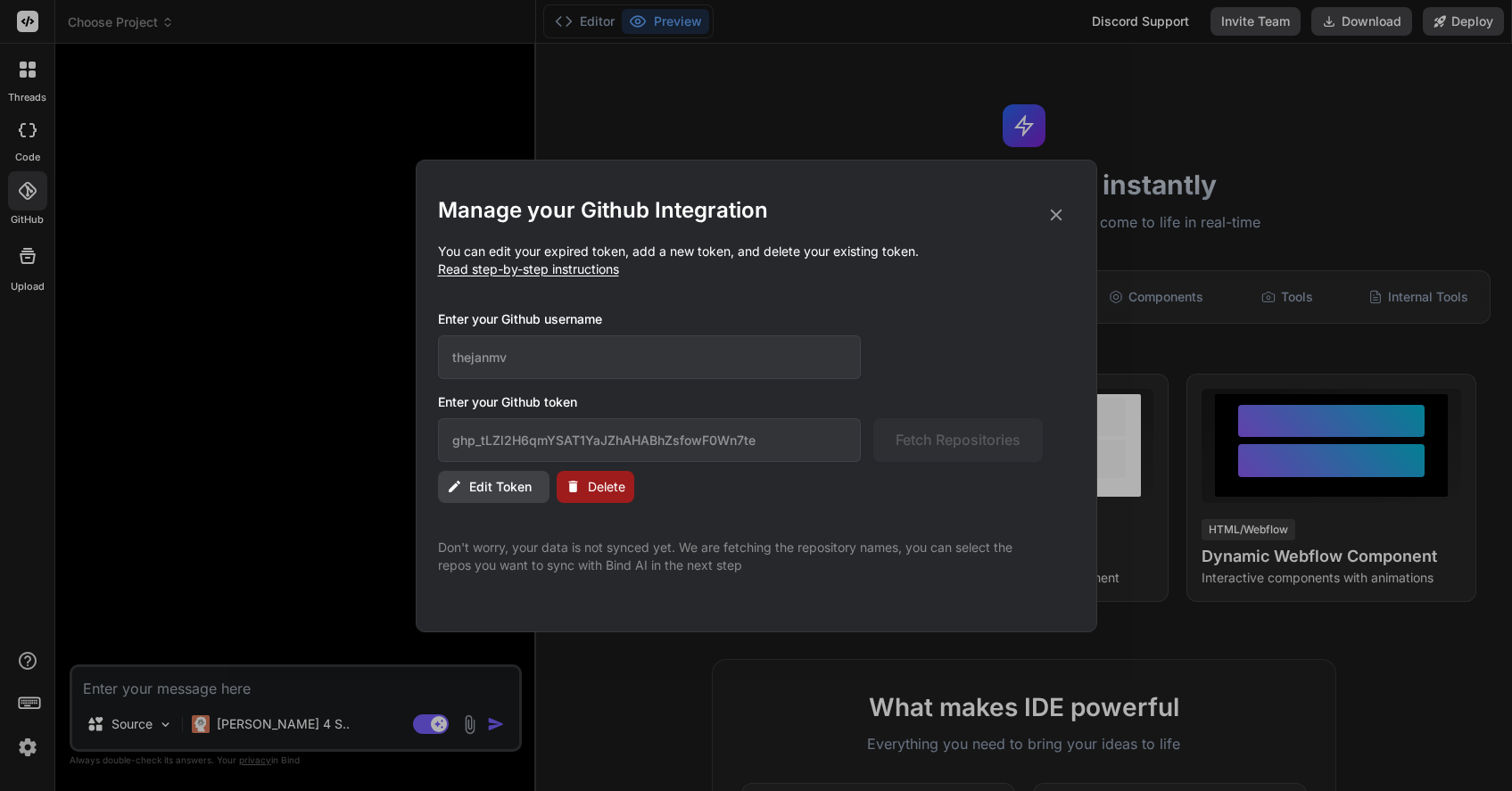
click at [502, 476] on button "Edit Token" at bounding box center [493, 487] width 111 height 32
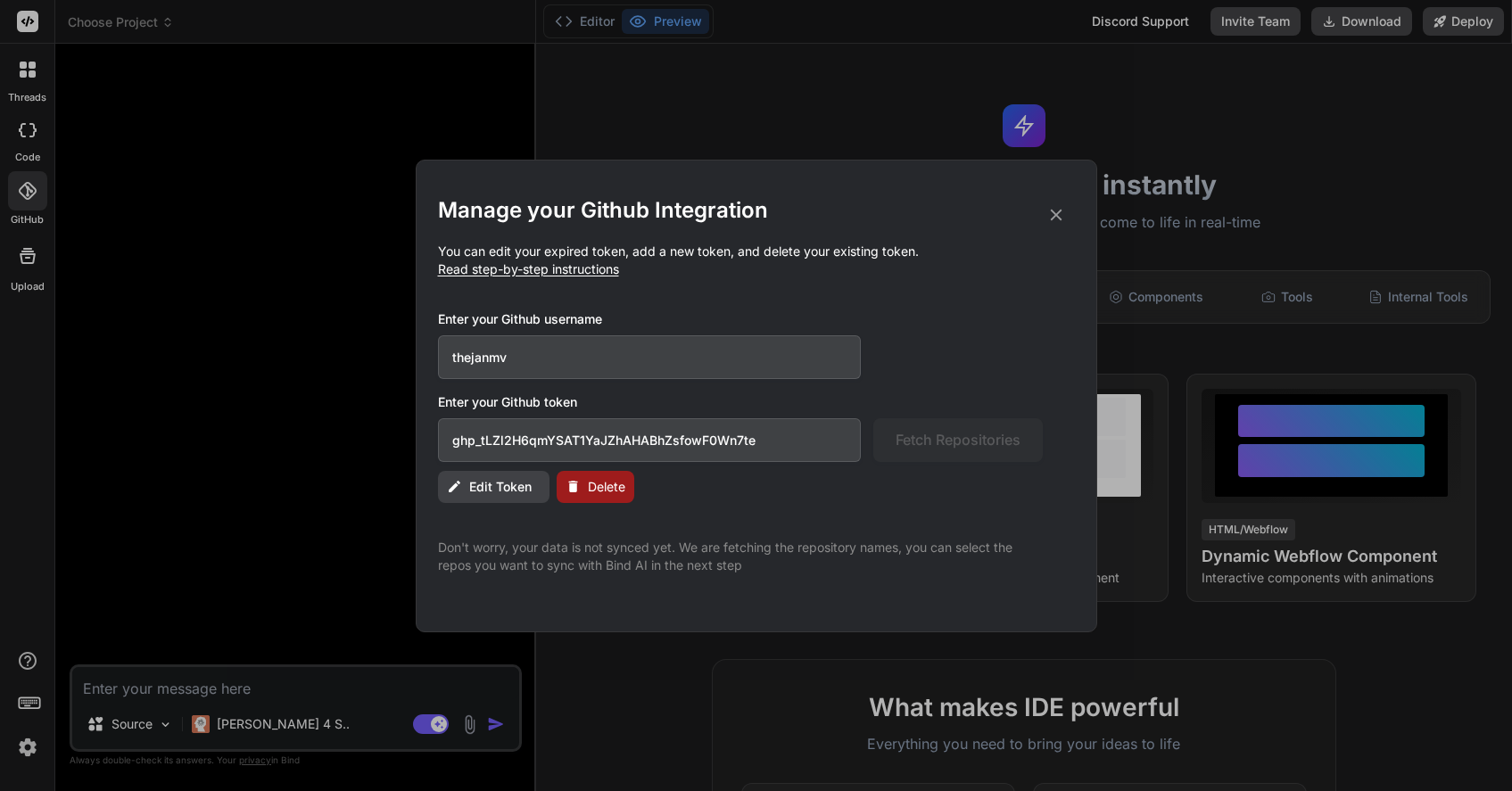
drag, startPoint x: 530, startPoint y: 361, endPoint x: 424, endPoint y: 355, distance: 106.2
click at [424, 355] on div "Manage your Github Integration You can edit your expired token, add a new token…" at bounding box center [756, 396] width 681 height 472
type input "BLDAI"
click at [924, 436] on span "Fetch Repositories" at bounding box center [958, 440] width 125 height 22
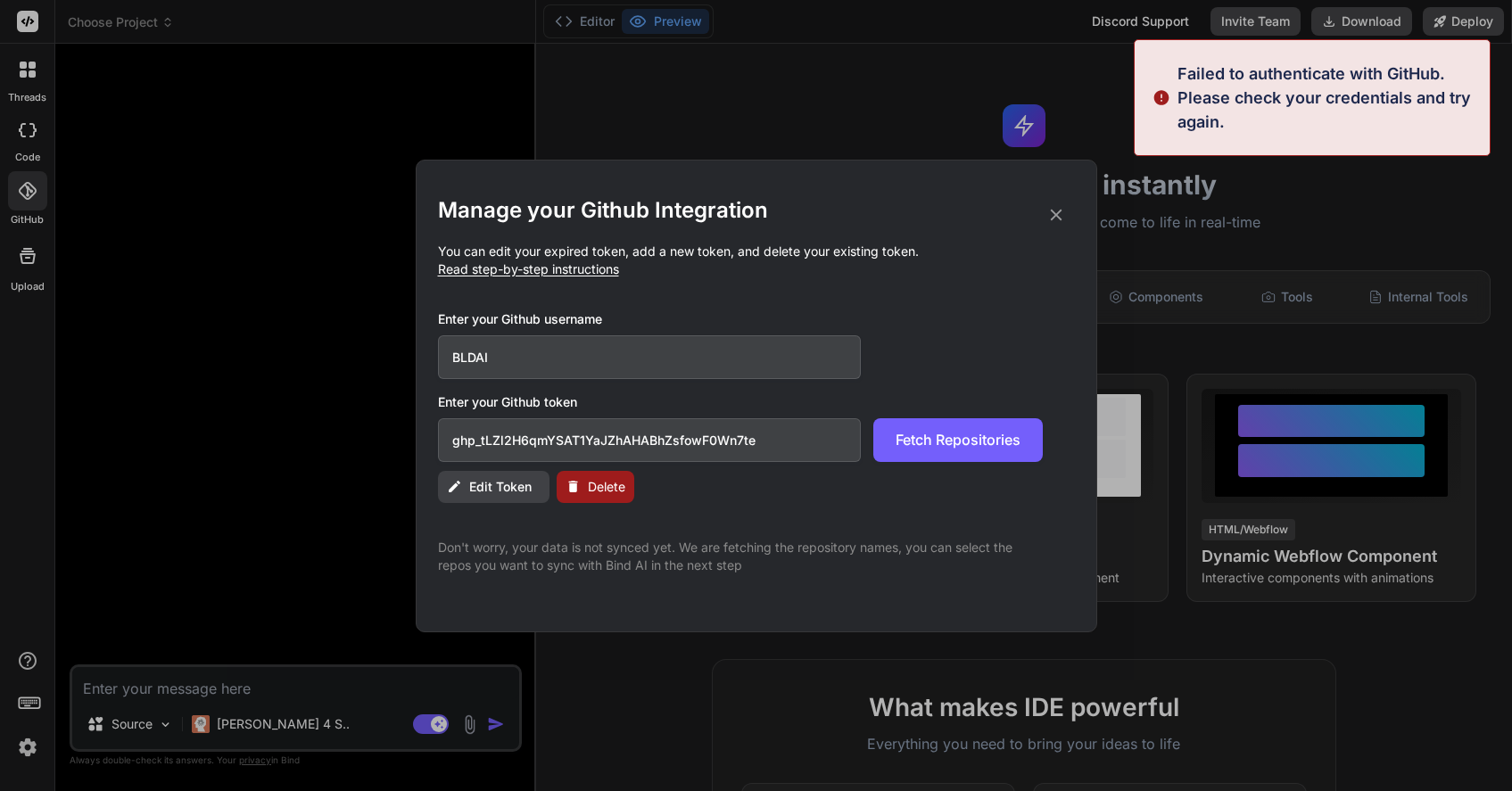
click at [590, 478] on span "Delete" at bounding box center [606, 487] width 38 height 18
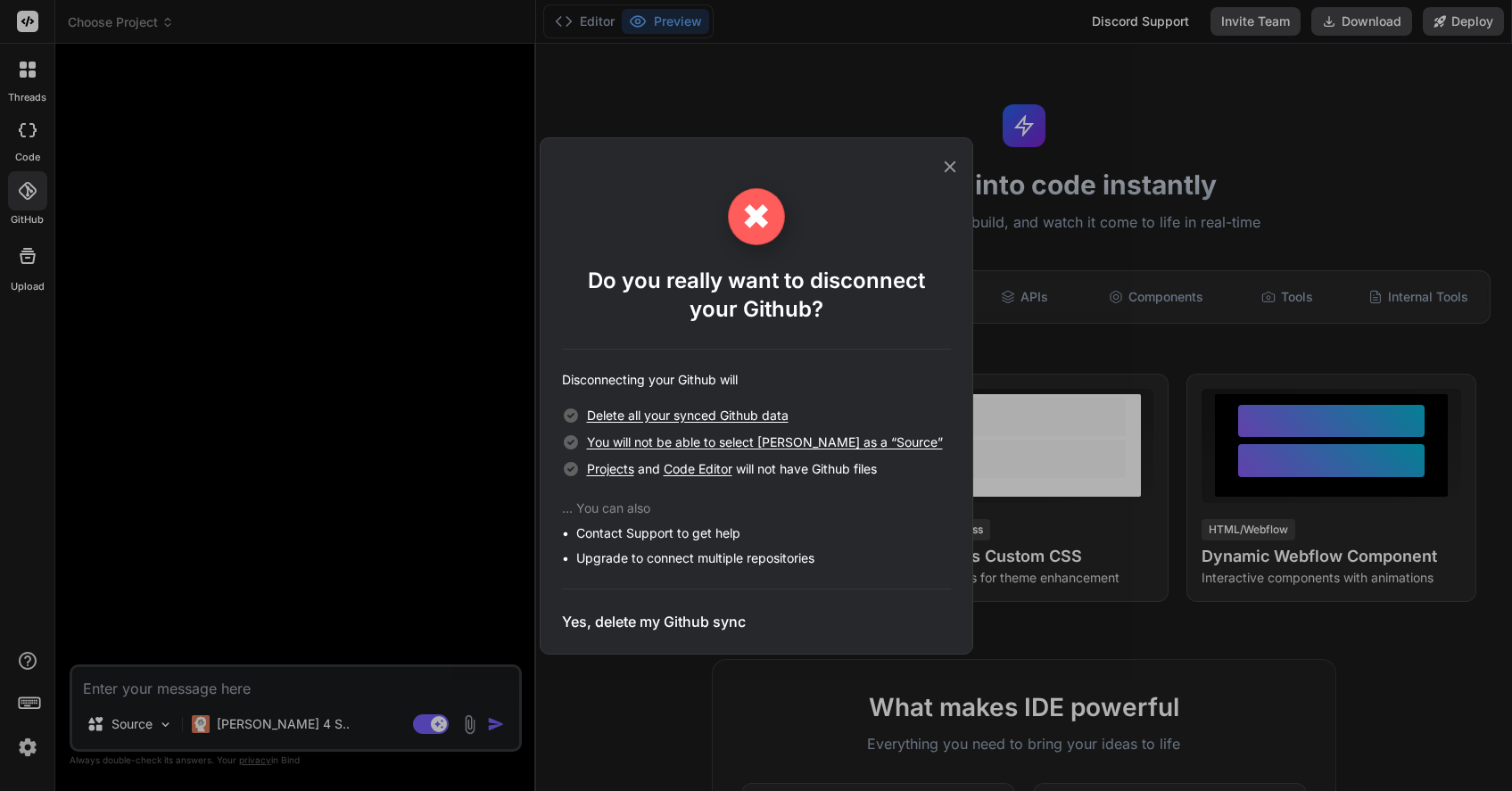
click at [650, 417] on span "Delete all your synced Github data" at bounding box center [687, 414] width 202 height 15
click at [603, 619] on h3 "Yes, delete my Github sync" at bounding box center [653, 622] width 184 height 22
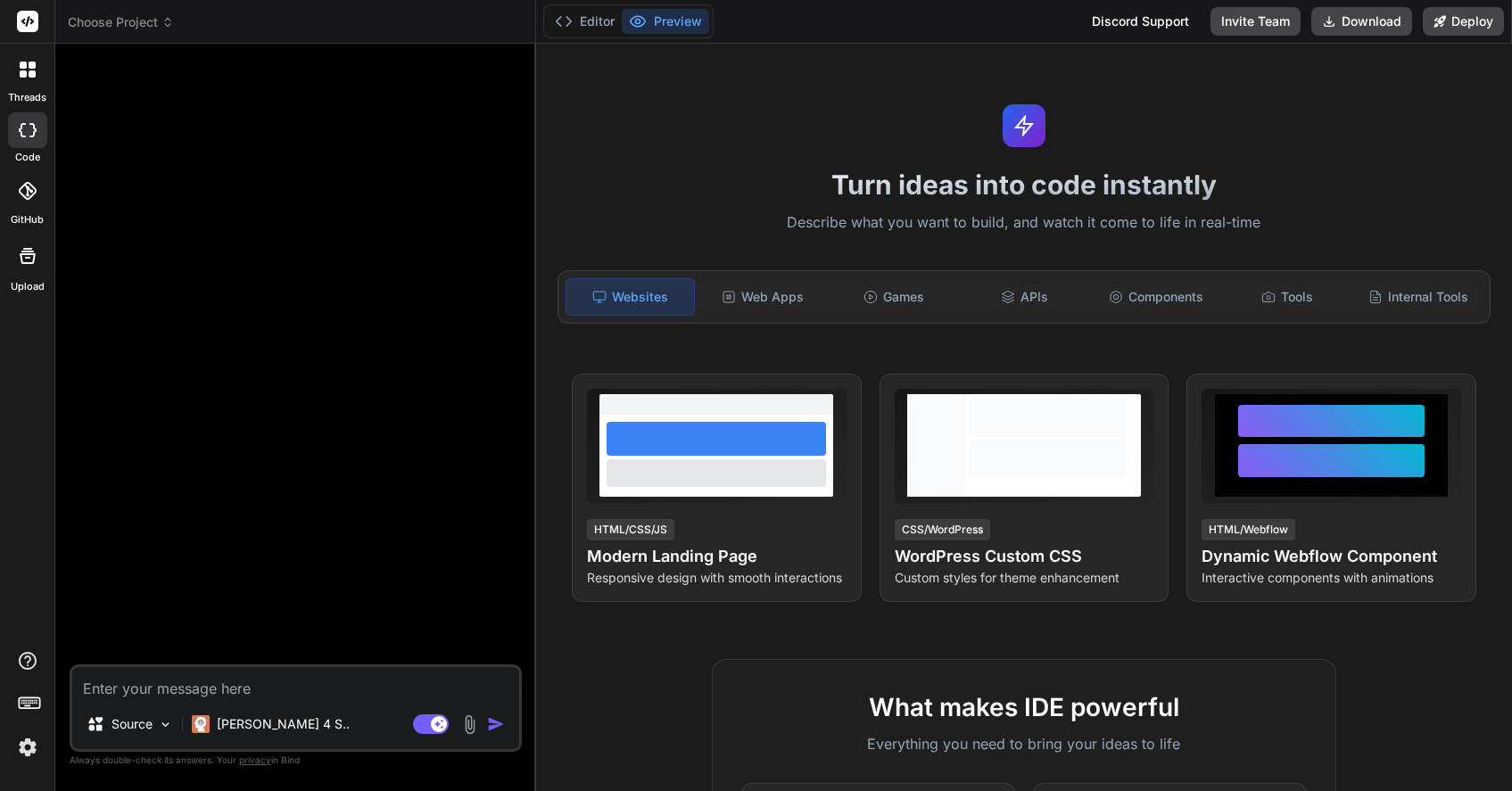
click at [32, 750] on img at bounding box center [28, 747] width 31 height 31
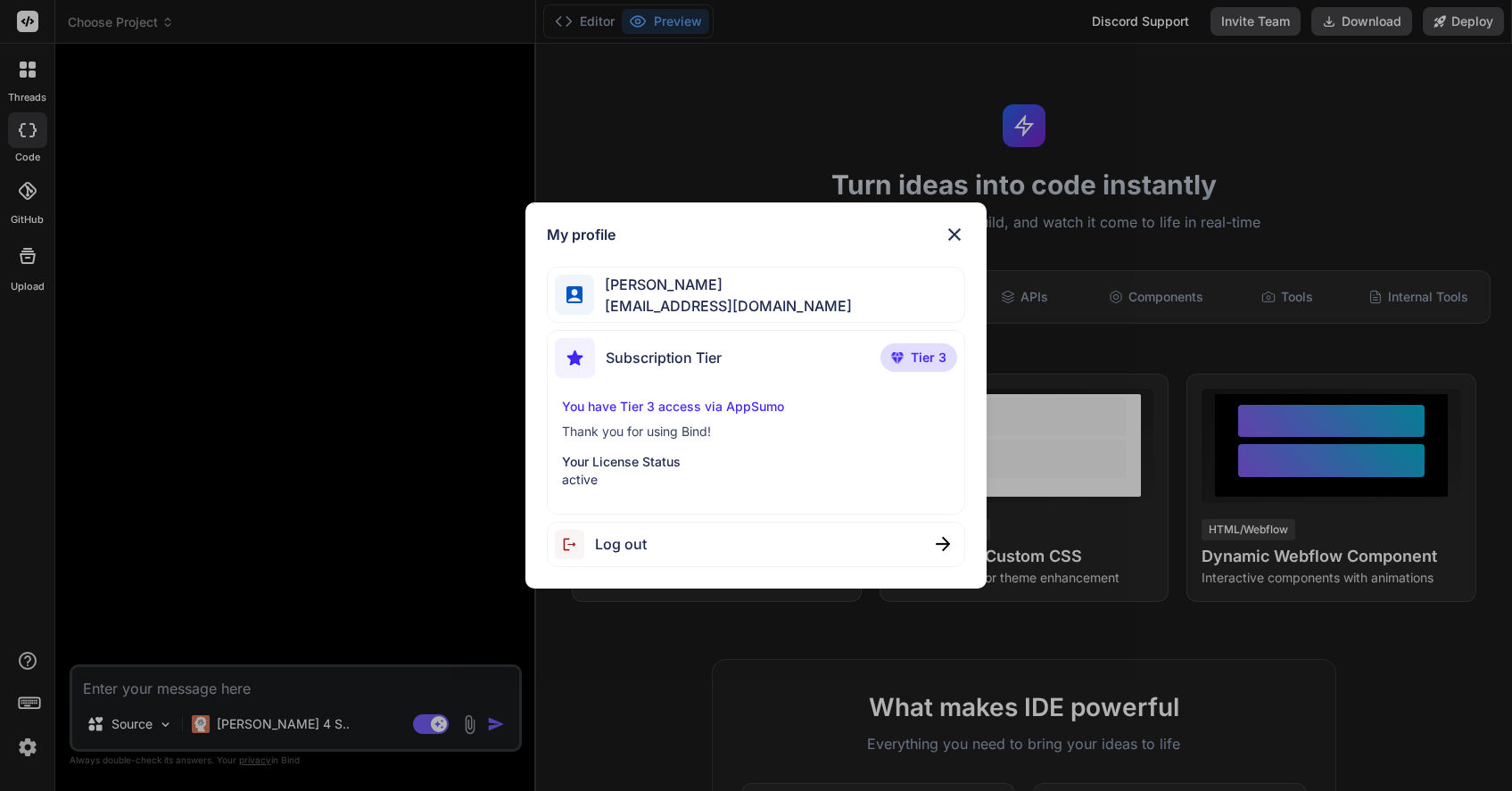
type textarea "x"
click at [74, 226] on div "My profile Matt Langford accounts@digitalnetwork.com.au Subscription Tier Tier …" at bounding box center [756, 396] width 1512 height 791
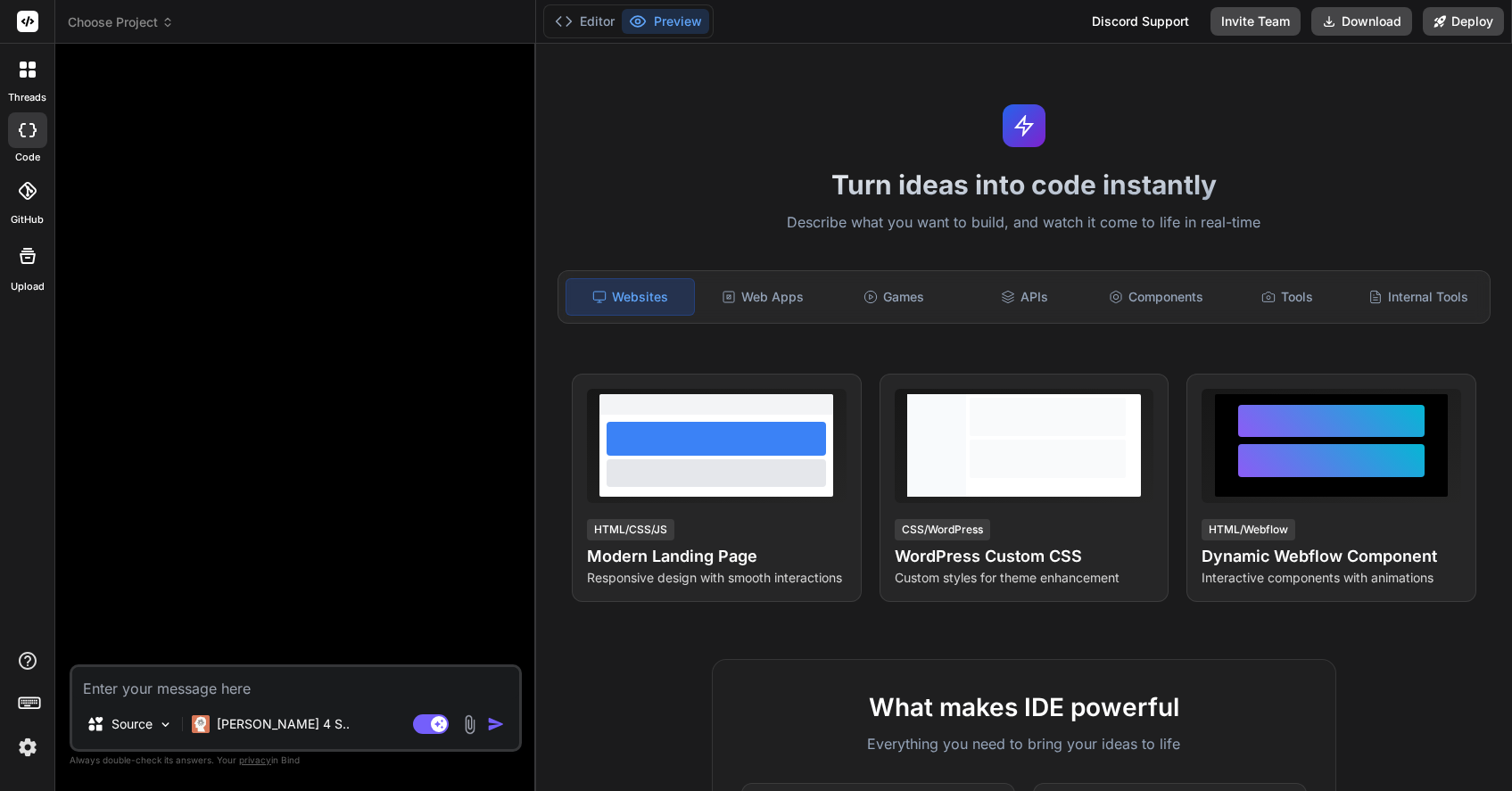
click at [31, 195] on icon at bounding box center [28, 191] width 18 height 18
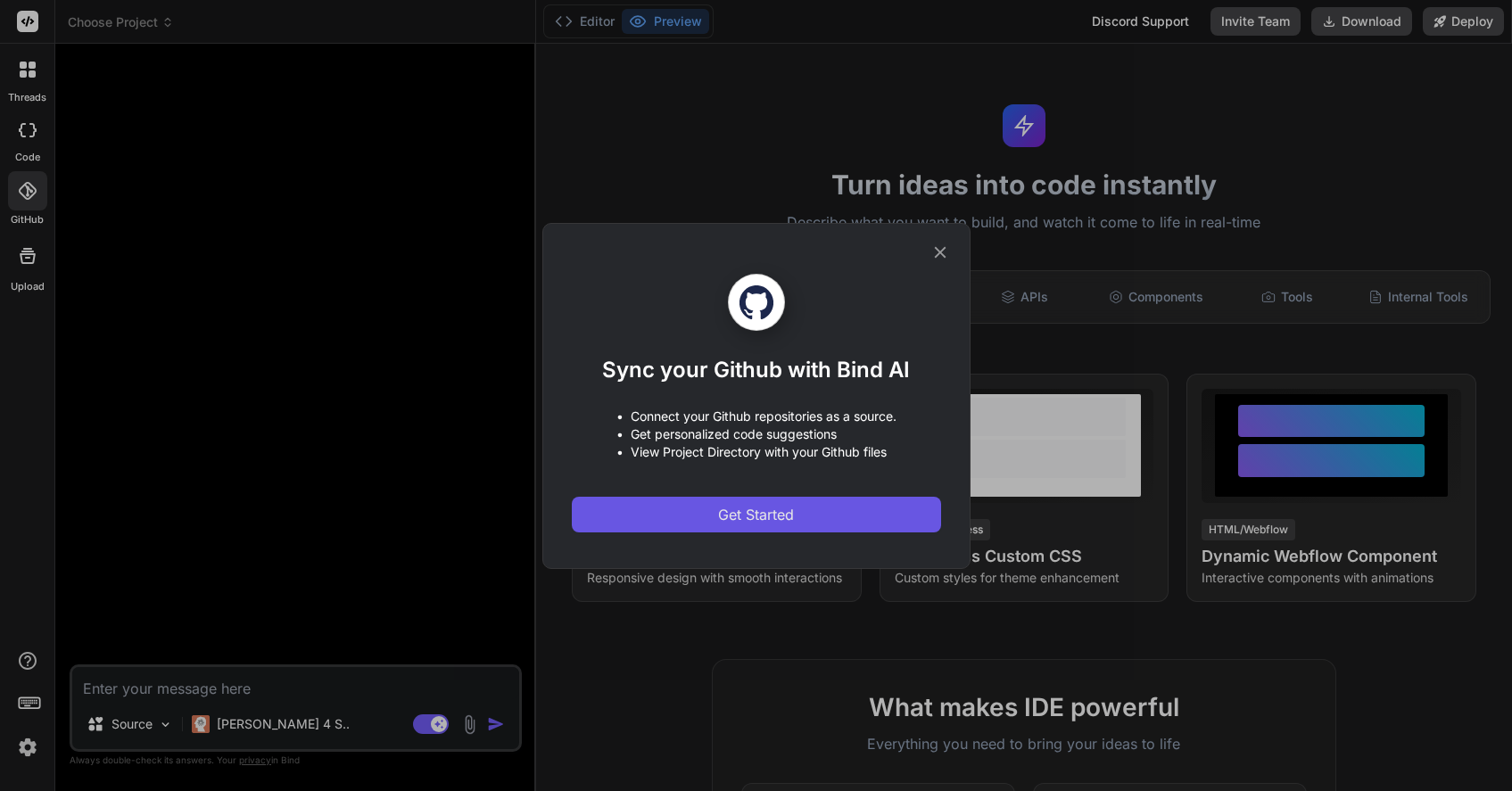
click at [685, 503] on button "Get Started" at bounding box center [756, 515] width 369 height 36
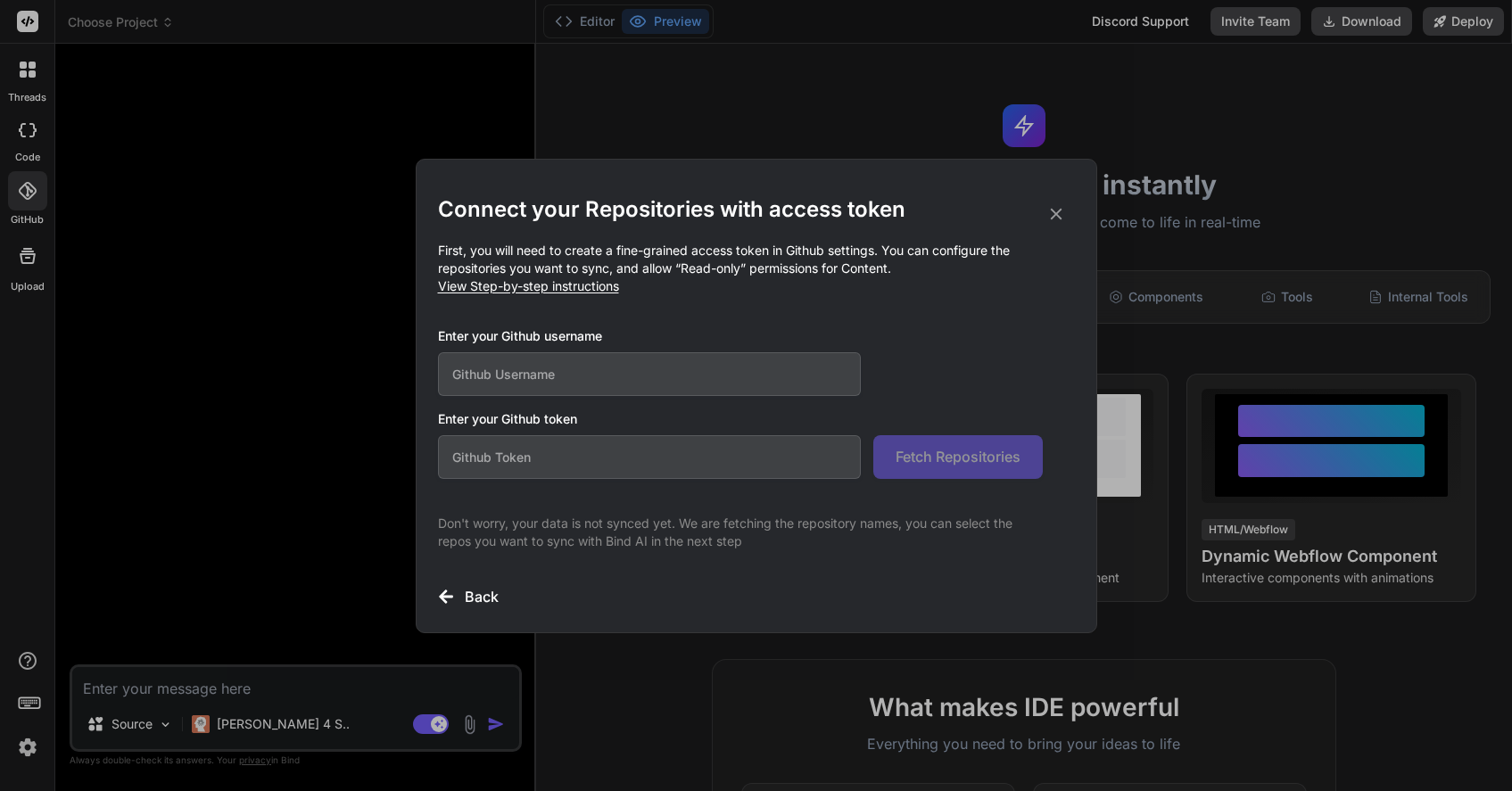
click at [564, 372] on input "text" at bounding box center [649, 374] width 423 height 44
type input "BLDAI"
click at [642, 455] on input "text" at bounding box center [649, 457] width 423 height 44
click at [536, 380] on input "BLDAI" at bounding box center [649, 374] width 423 height 44
